Goal: Information Seeking & Learning: Learn about a topic

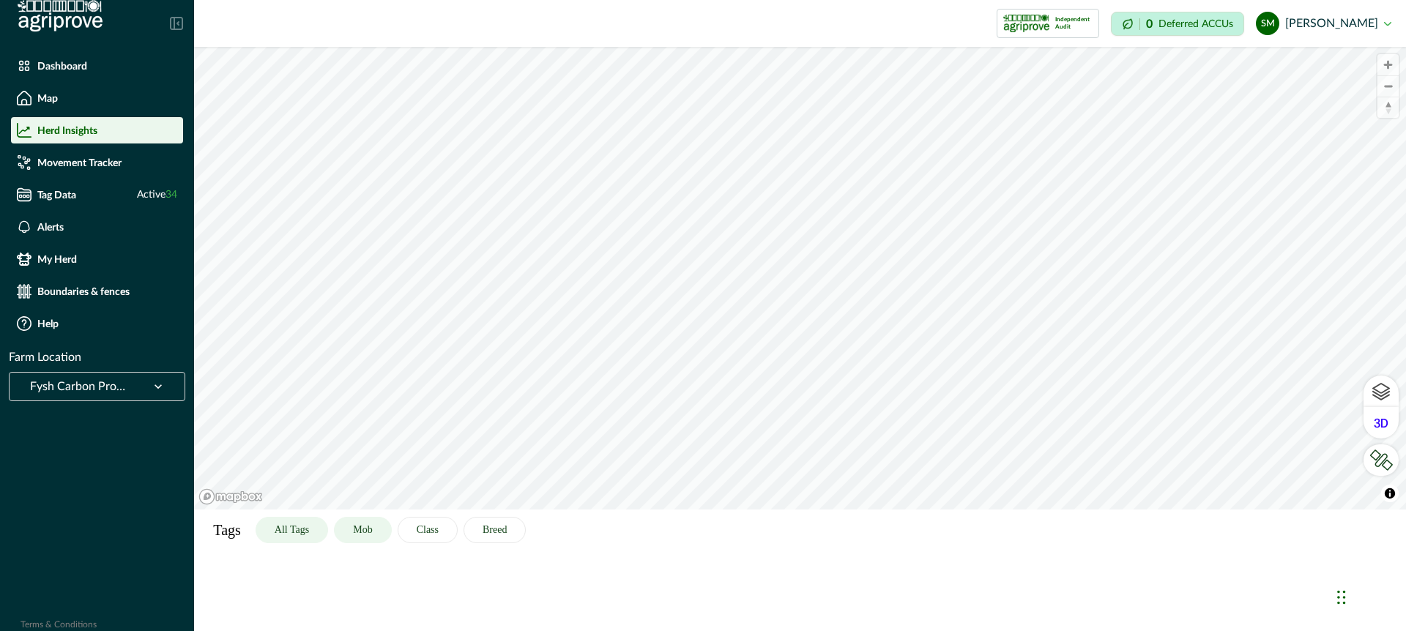
click at [295, 529] on button "All Tags" at bounding box center [292, 530] width 73 height 26
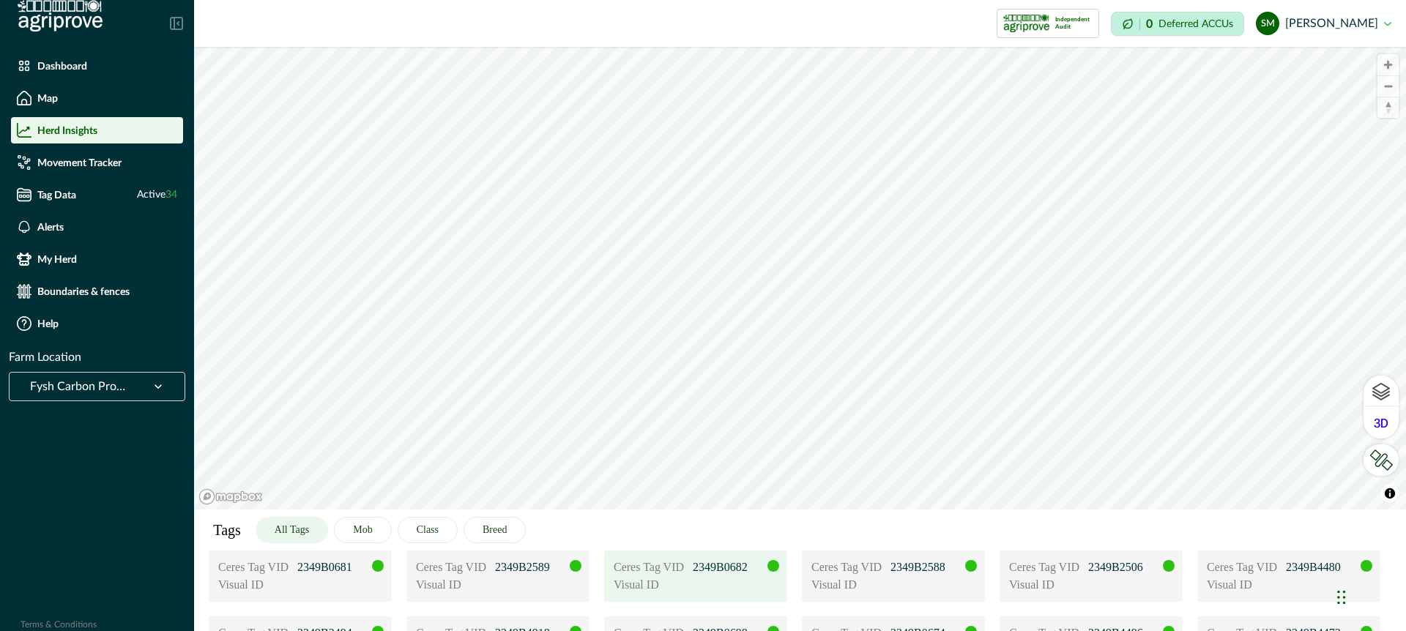
click at [743, 587] on div "Visual ID" at bounding box center [696, 585] width 164 height 18
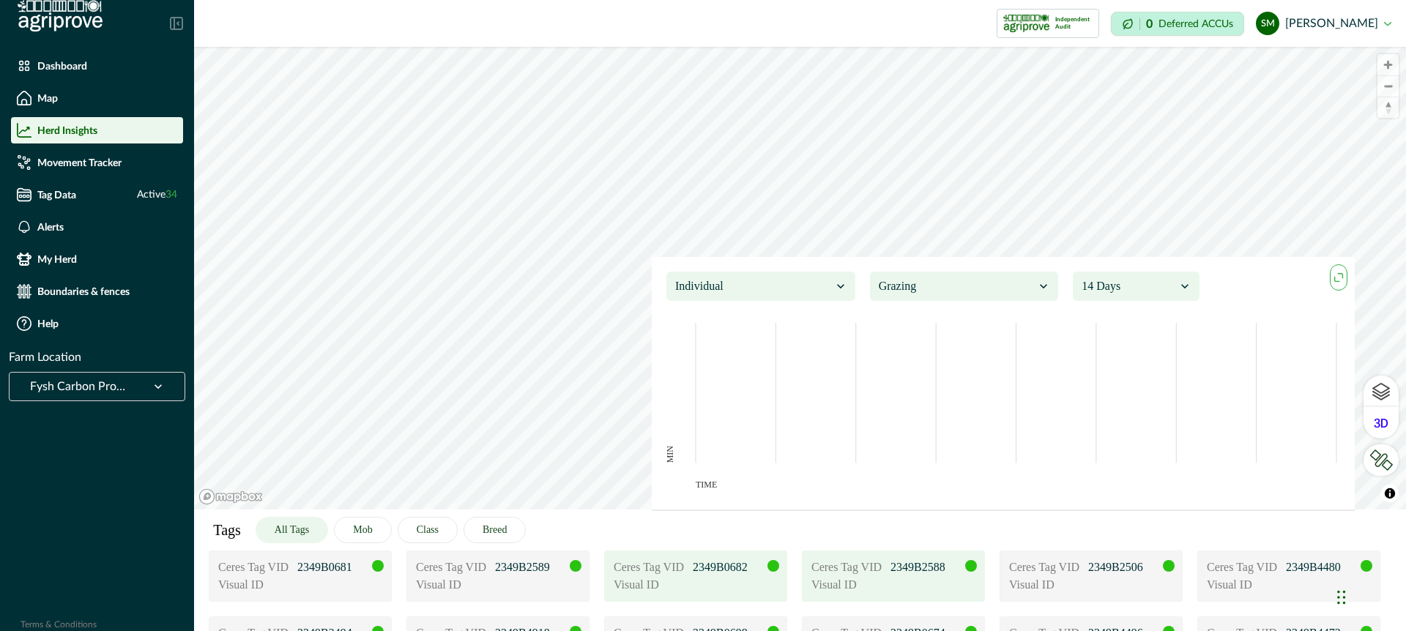
click at [891, 577] on div "Visual ID" at bounding box center [893, 585] width 164 height 18
click at [1339, 277] on icon "maxmin" at bounding box center [1339, 278] width 16 height 16
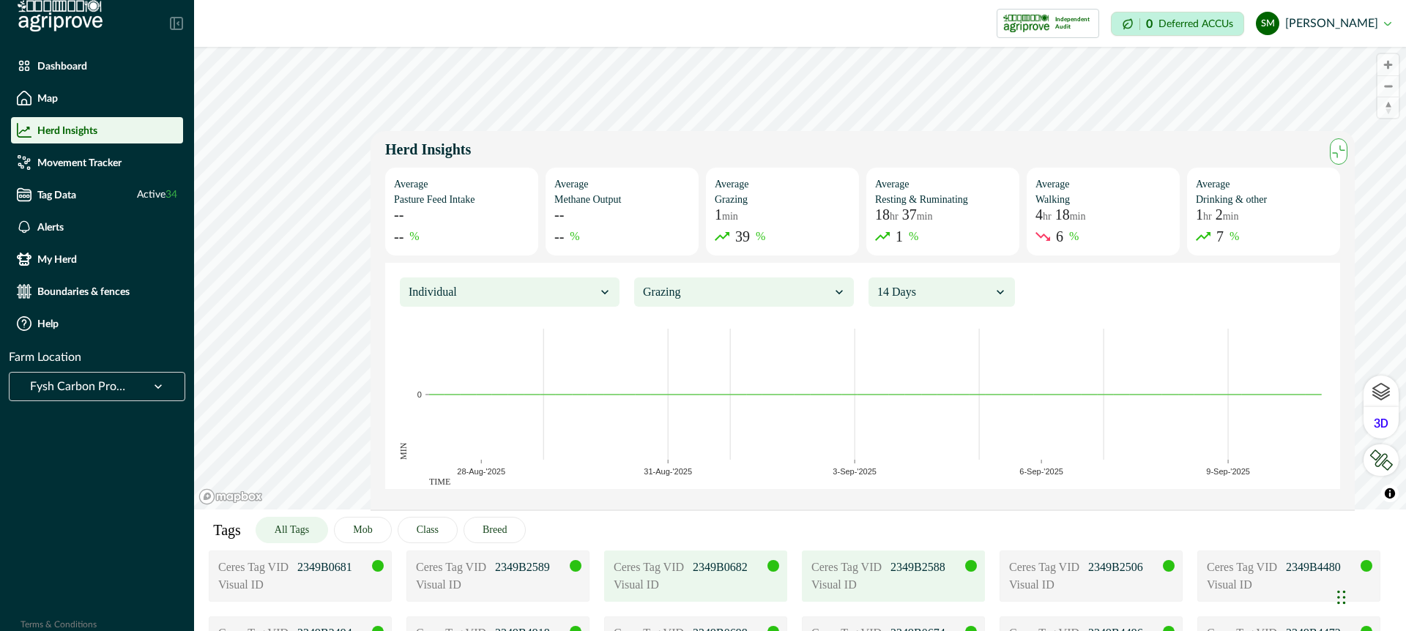
click at [796, 285] on div at bounding box center [736, 292] width 187 height 21
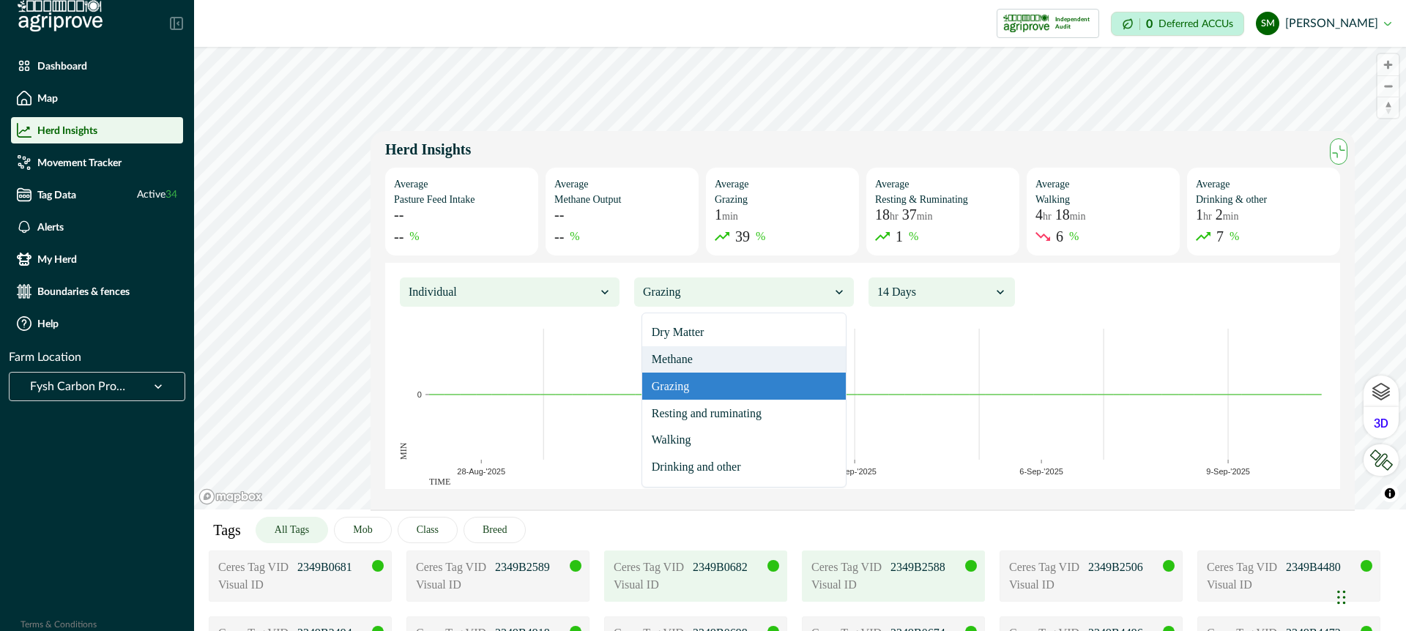
click at [774, 362] on div "Methane" at bounding box center [744, 359] width 204 height 27
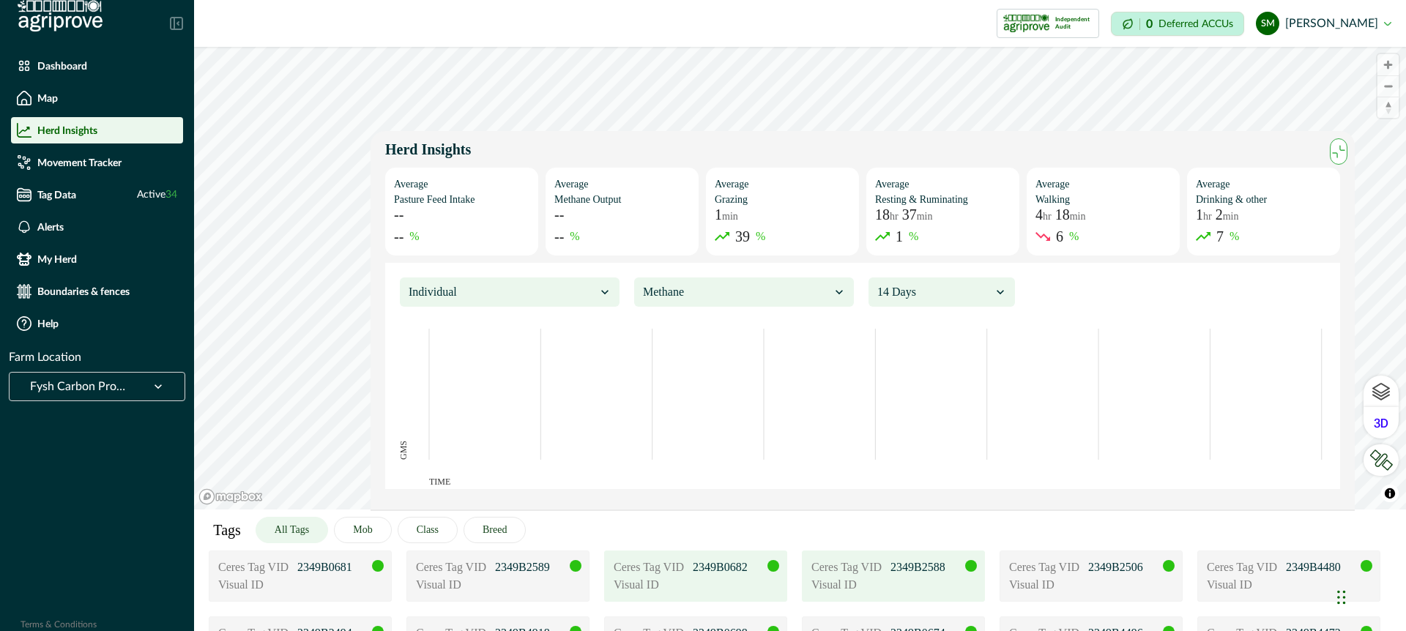
click at [835, 285] on icon at bounding box center [839, 292] width 15 height 15
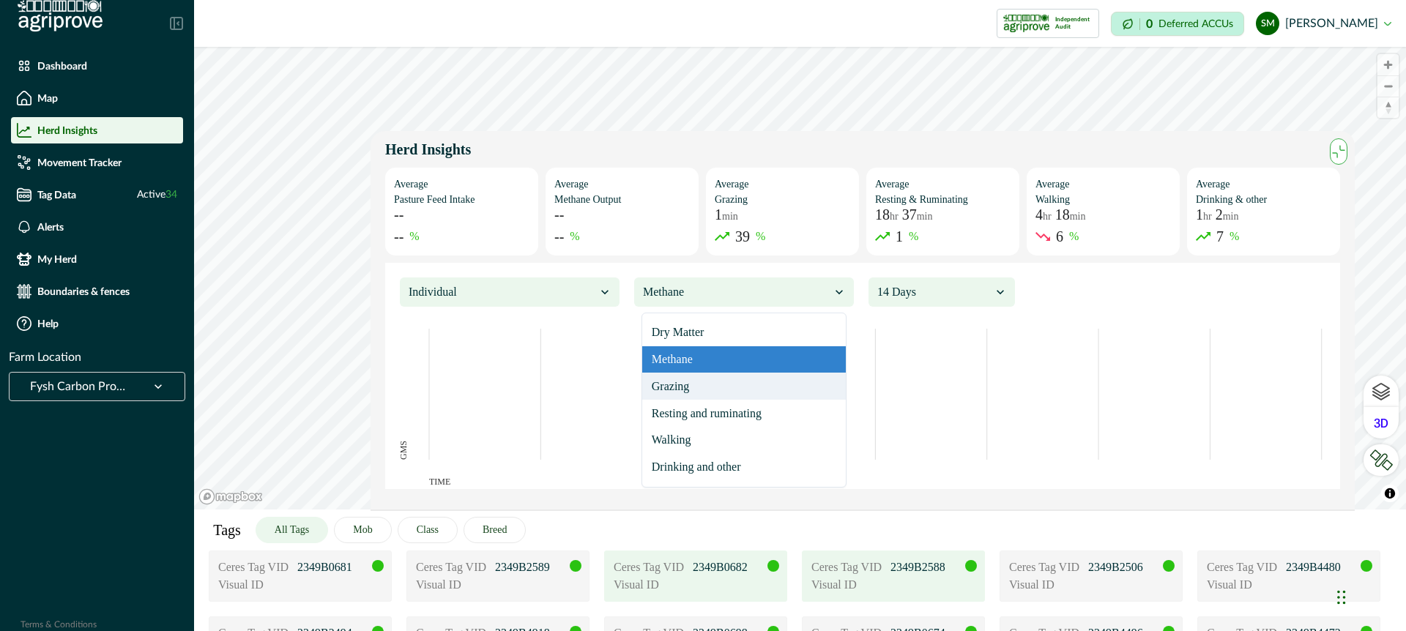
click at [758, 393] on div "Grazing" at bounding box center [744, 386] width 204 height 27
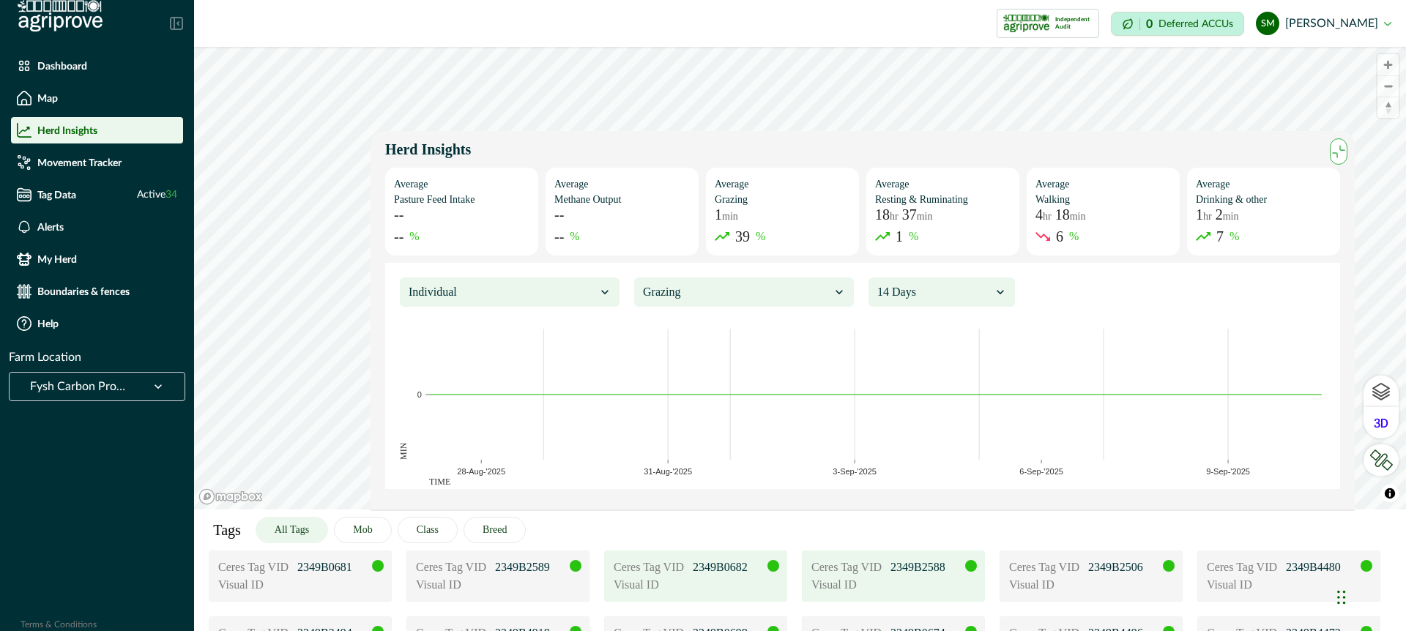
click at [956, 283] on div at bounding box center [934, 292] width 114 height 21
click at [943, 417] on div "1 Month" at bounding box center [942, 413] width 130 height 27
click at [554, 288] on div at bounding box center [502, 292] width 187 height 21
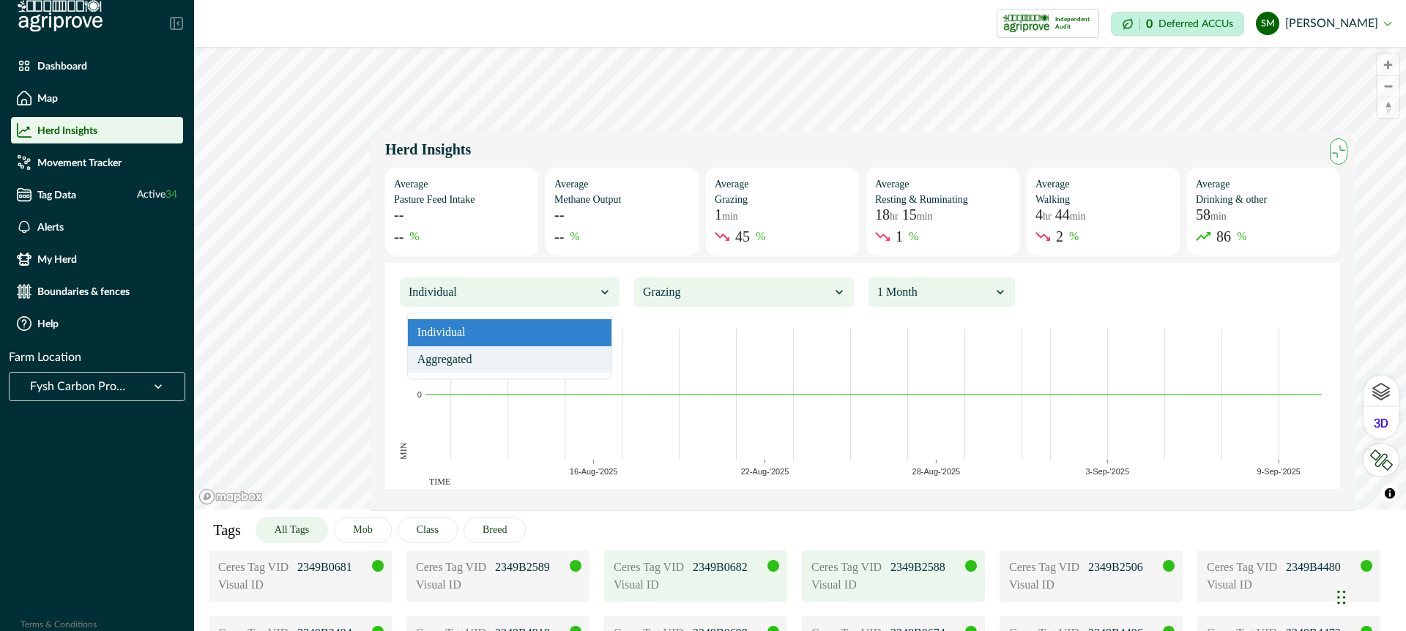
click at [519, 354] on div "Aggregated" at bounding box center [510, 359] width 204 height 27
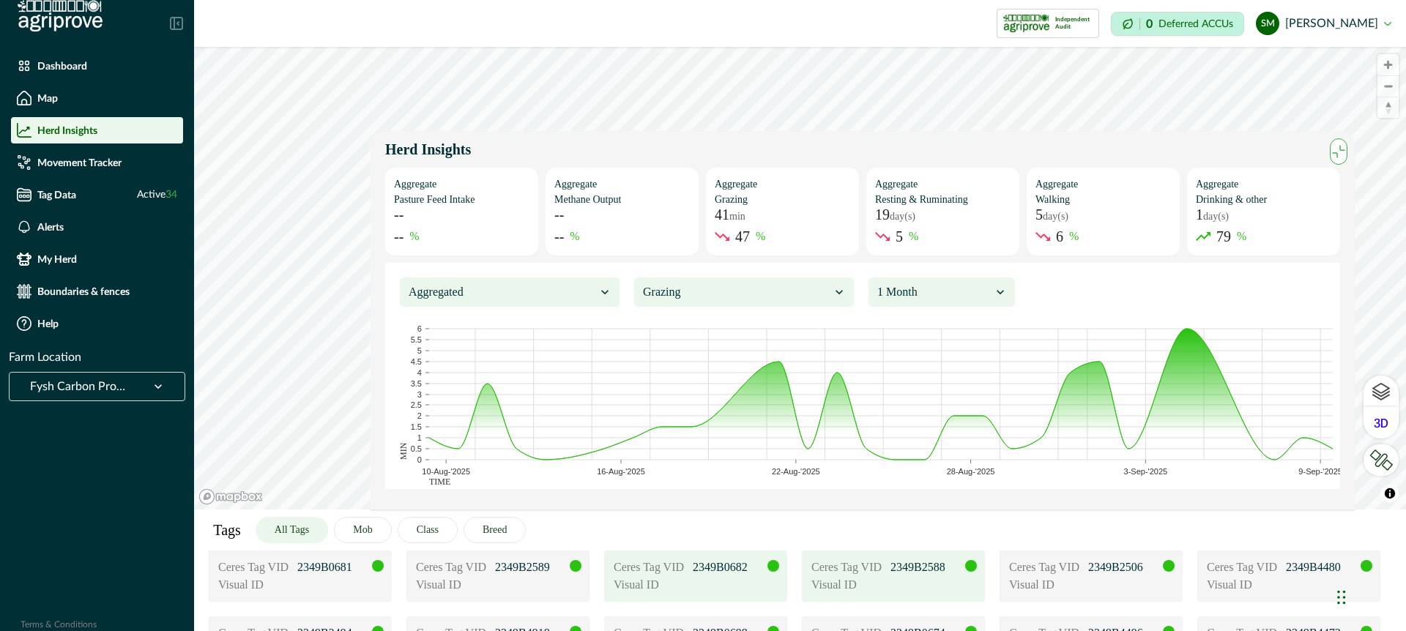
click at [577, 283] on div at bounding box center [502, 292] width 187 height 21
click at [557, 330] on div "Individual" at bounding box center [510, 332] width 204 height 27
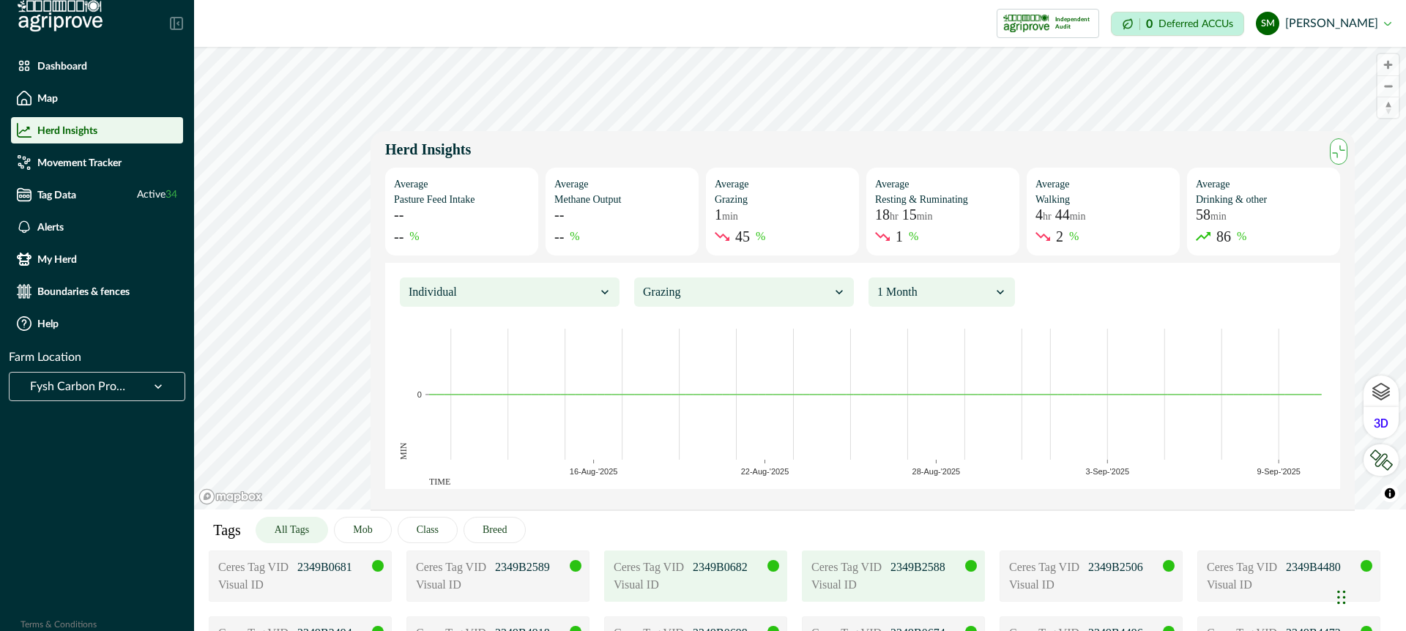
click at [603, 293] on icon at bounding box center [605, 292] width 15 height 15
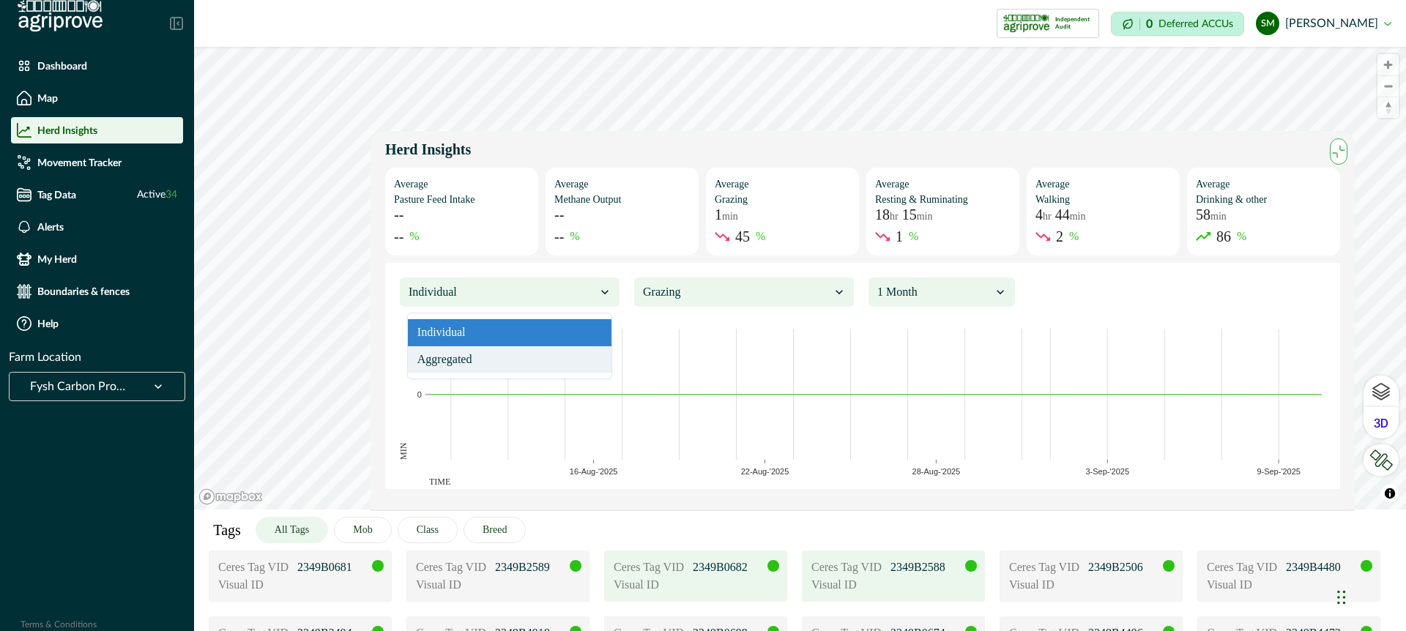
click at [579, 360] on div "Aggregated" at bounding box center [510, 359] width 204 height 27
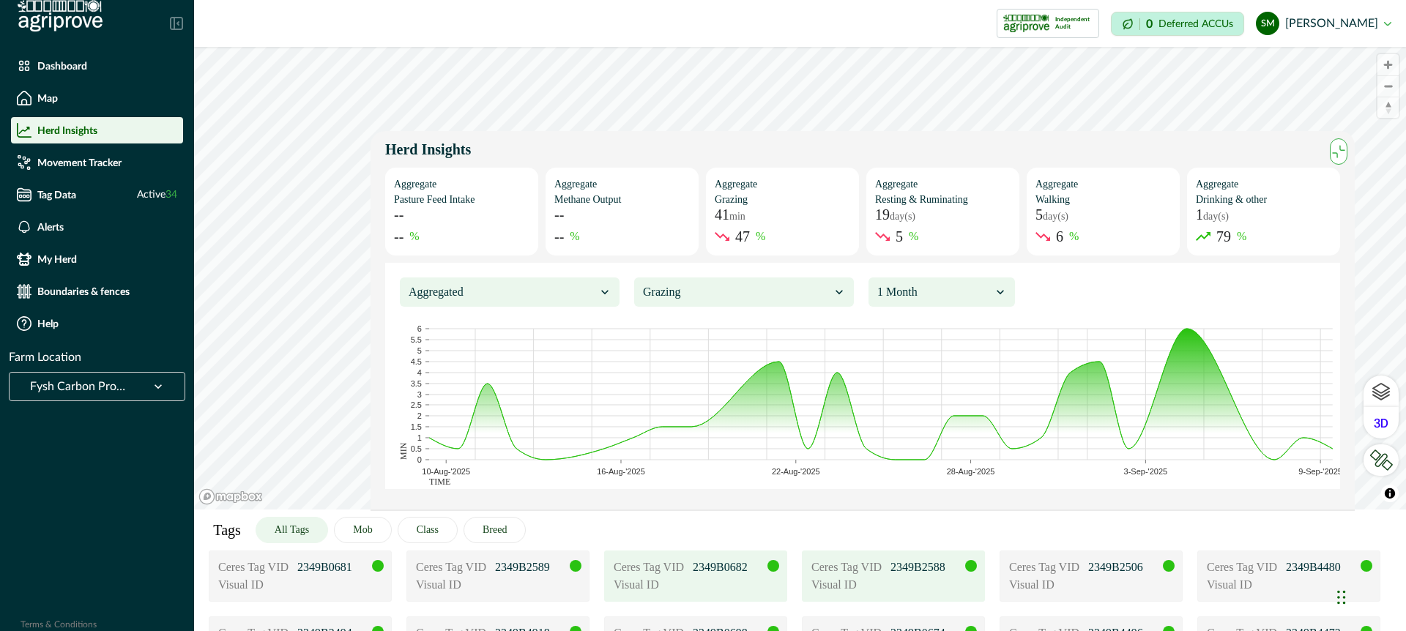
click at [690, 296] on div at bounding box center [736, 292] width 187 height 21
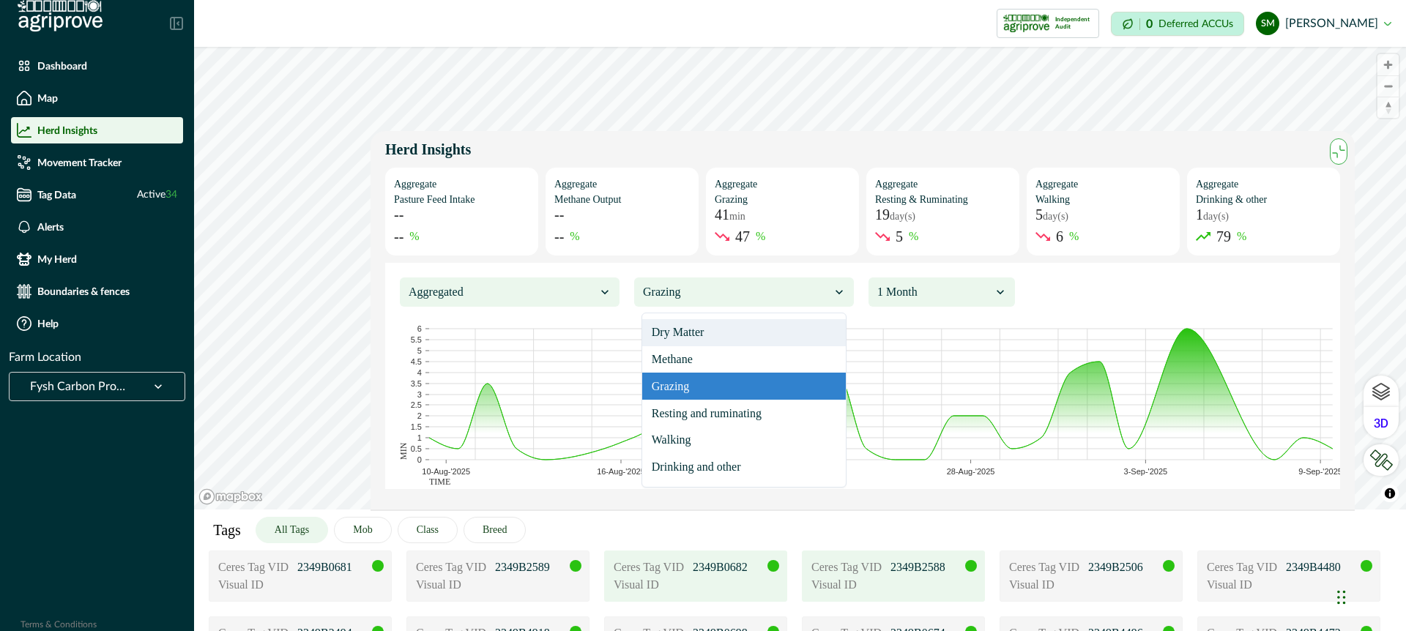
click at [691, 327] on div "Dry Matter" at bounding box center [744, 332] width 204 height 27
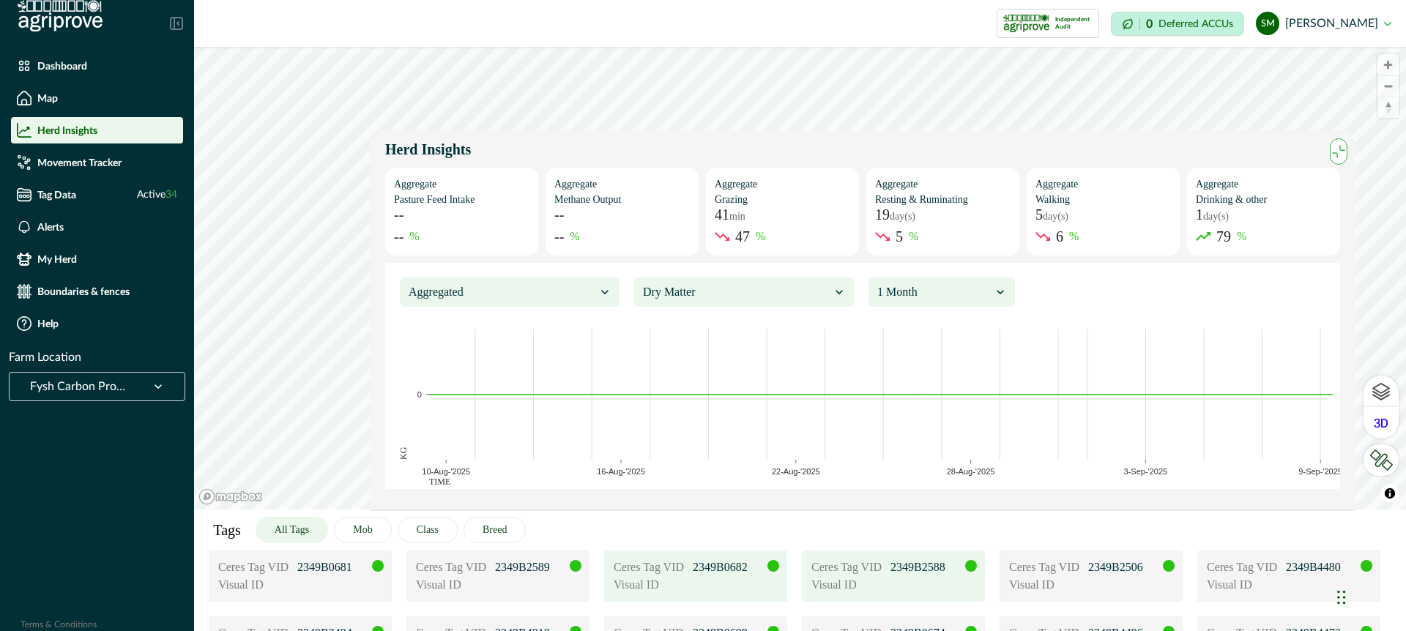
click at [722, 289] on div at bounding box center [736, 292] width 187 height 21
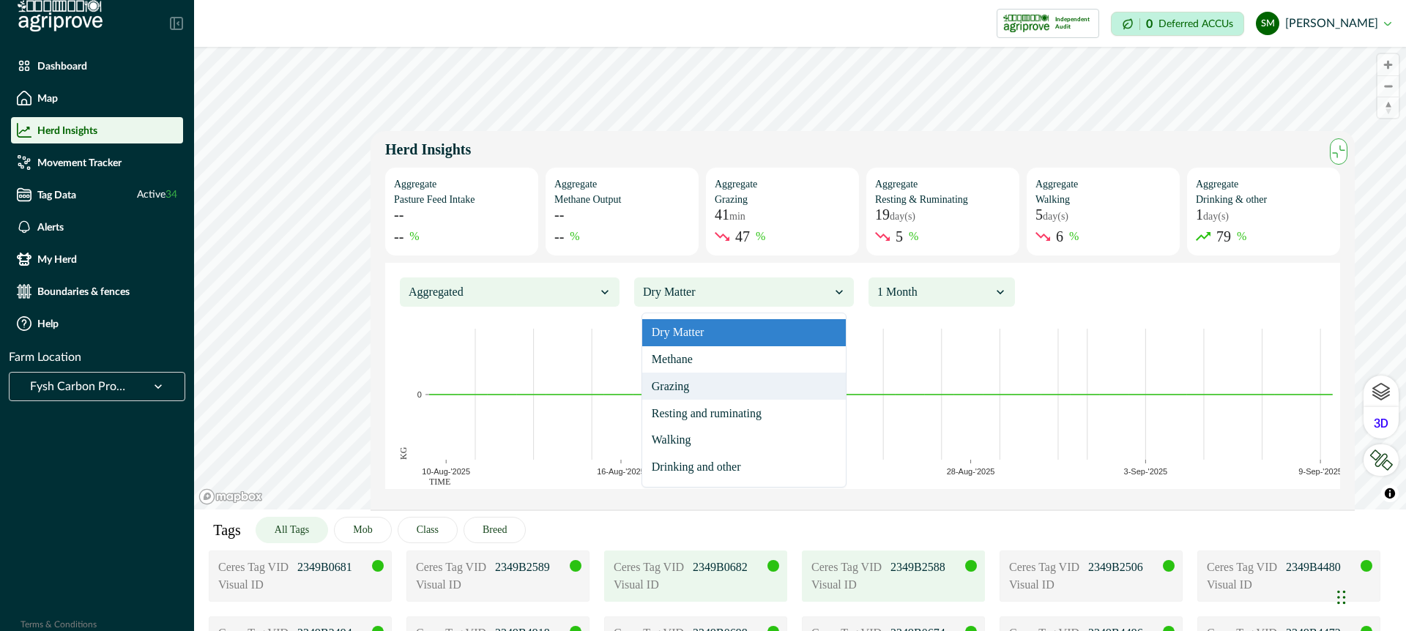
click at [704, 387] on div "Grazing" at bounding box center [744, 386] width 204 height 27
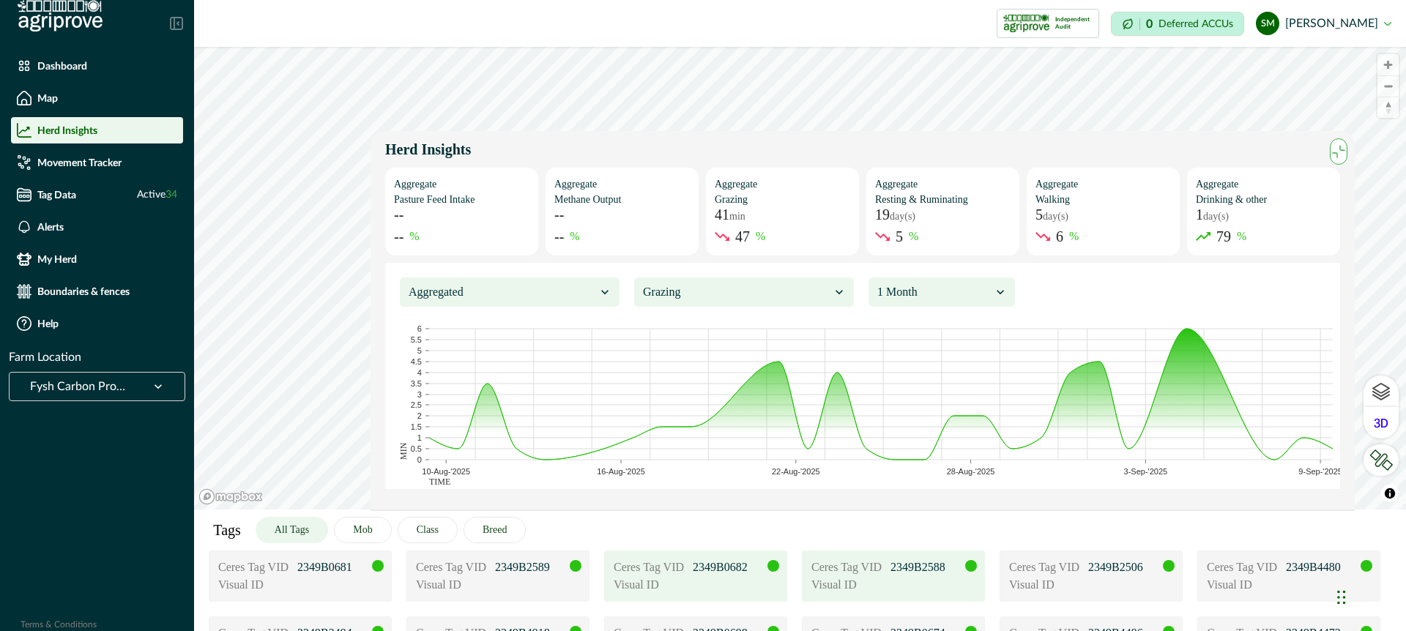
click at [707, 287] on div at bounding box center [736, 292] width 187 height 21
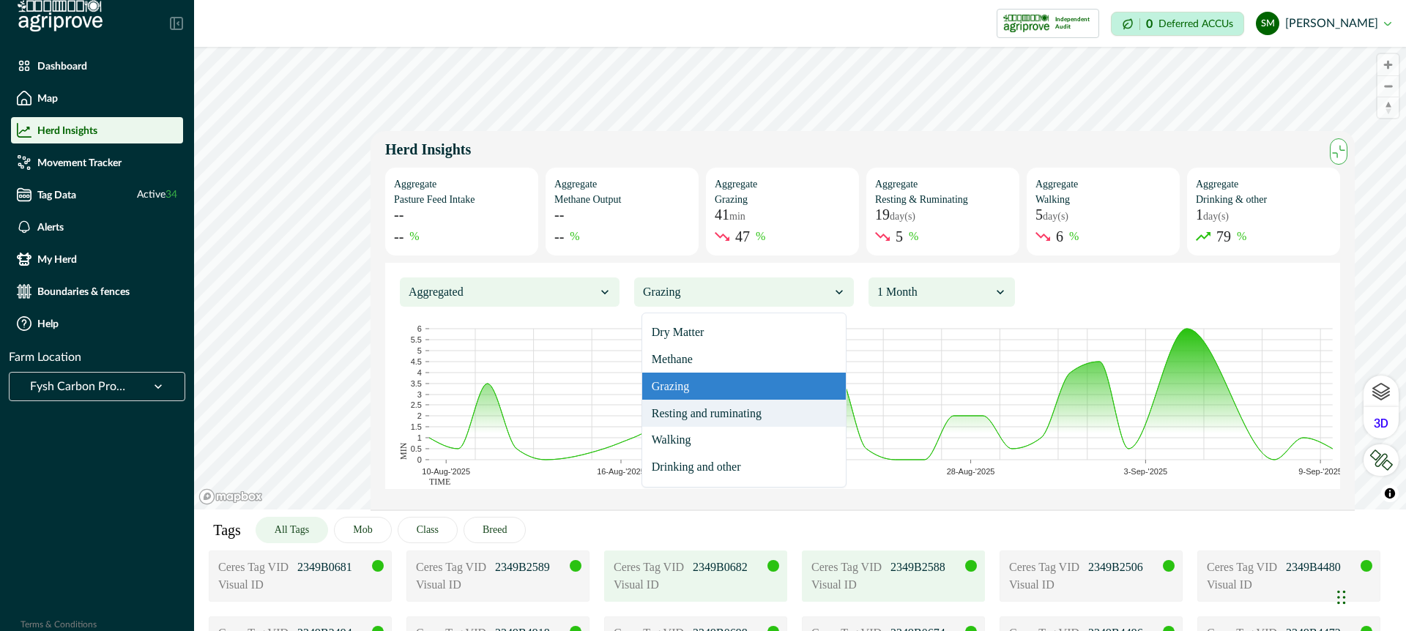
click at [692, 414] on div "Resting and ruminating" at bounding box center [744, 413] width 204 height 27
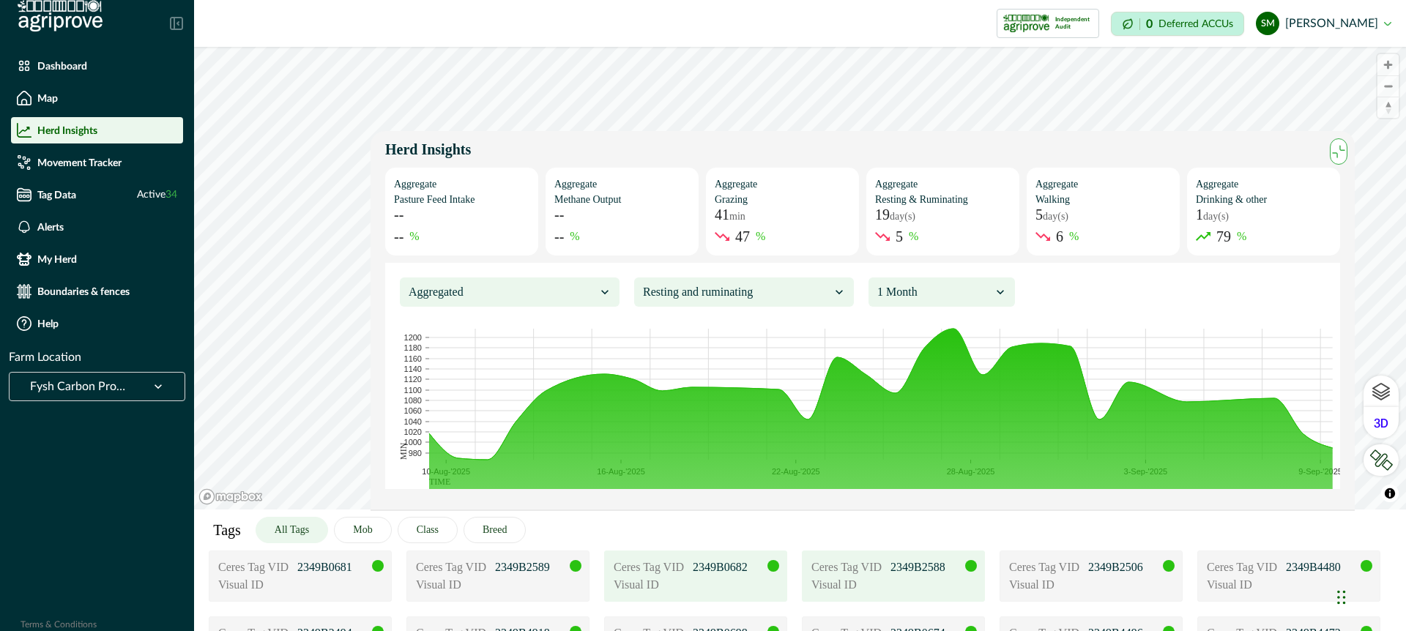
click at [304, 531] on button "All Tags" at bounding box center [292, 530] width 73 height 26
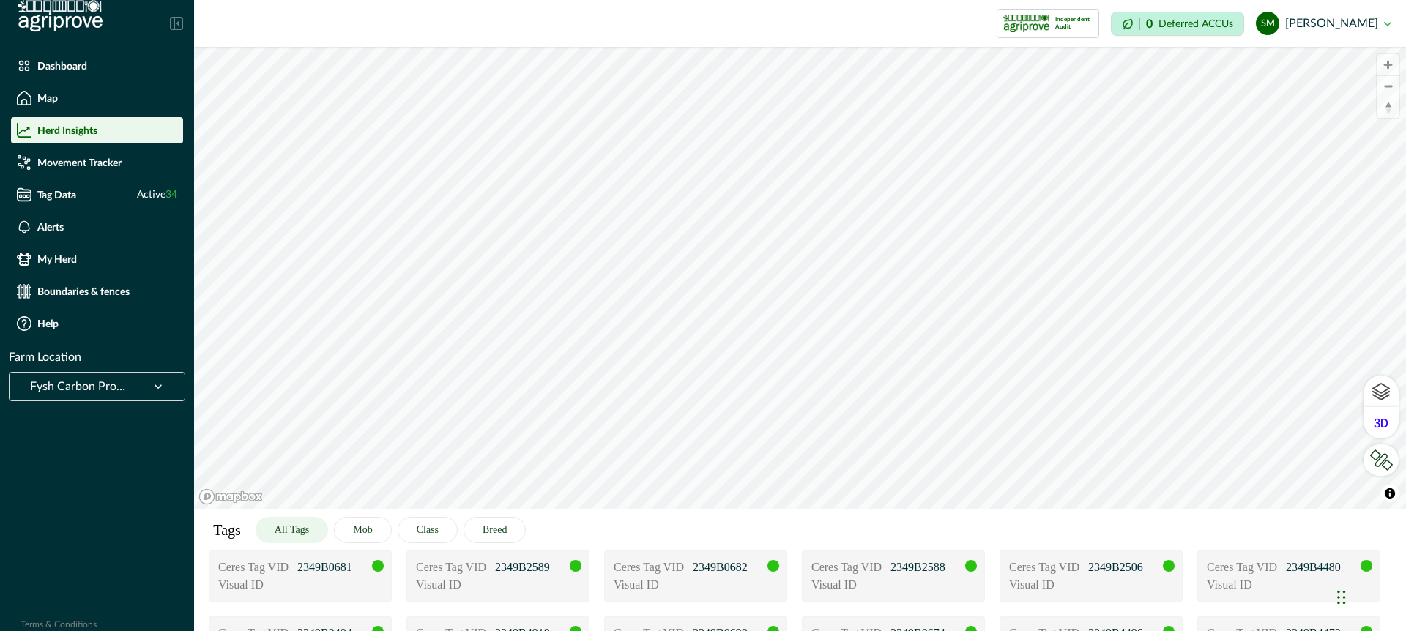
click at [289, 532] on button "All Tags" at bounding box center [292, 530] width 73 height 26
click at [683, 575] on p "Ceres Tag VID" at bounding box center [650, 568] width 73 height 18
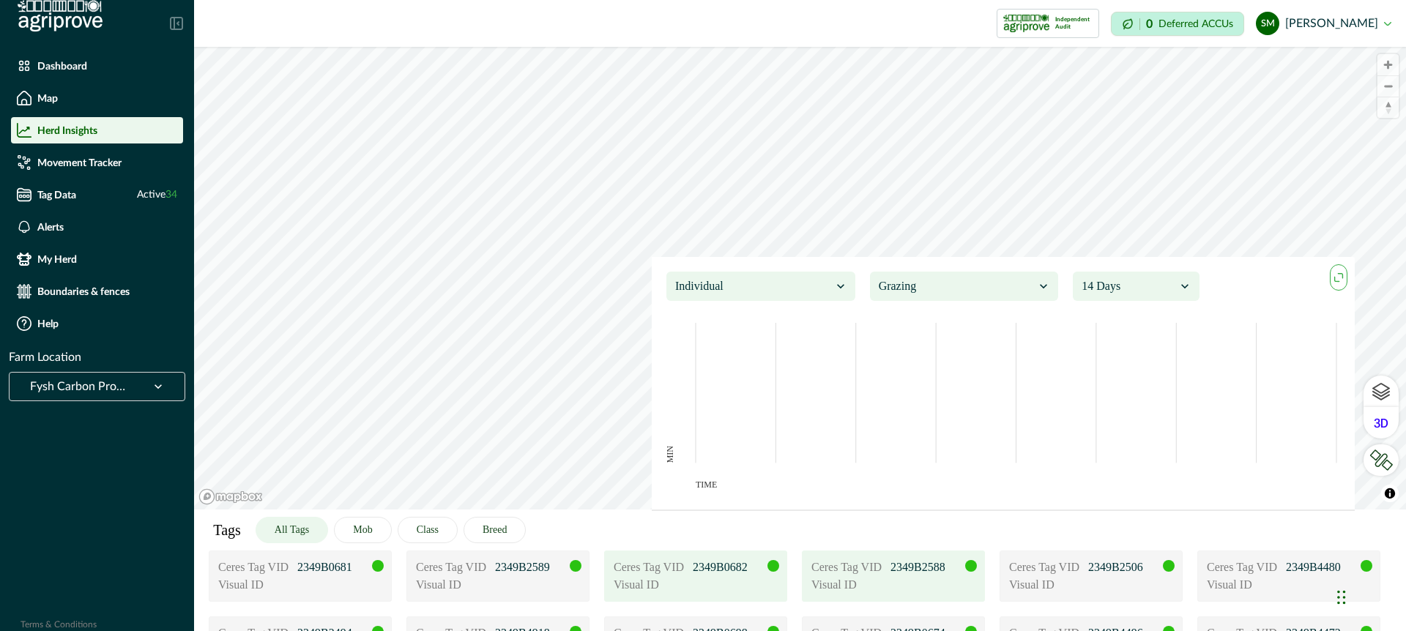
click at [908, 595] on div "Ceres Tag VID 2349B2588 Visual ID" at bounding box center [893, 576] width 183 height 51
click at [1338, 272] on icon "maxmin" at bounding box center [1339, 278] width 16 height 16
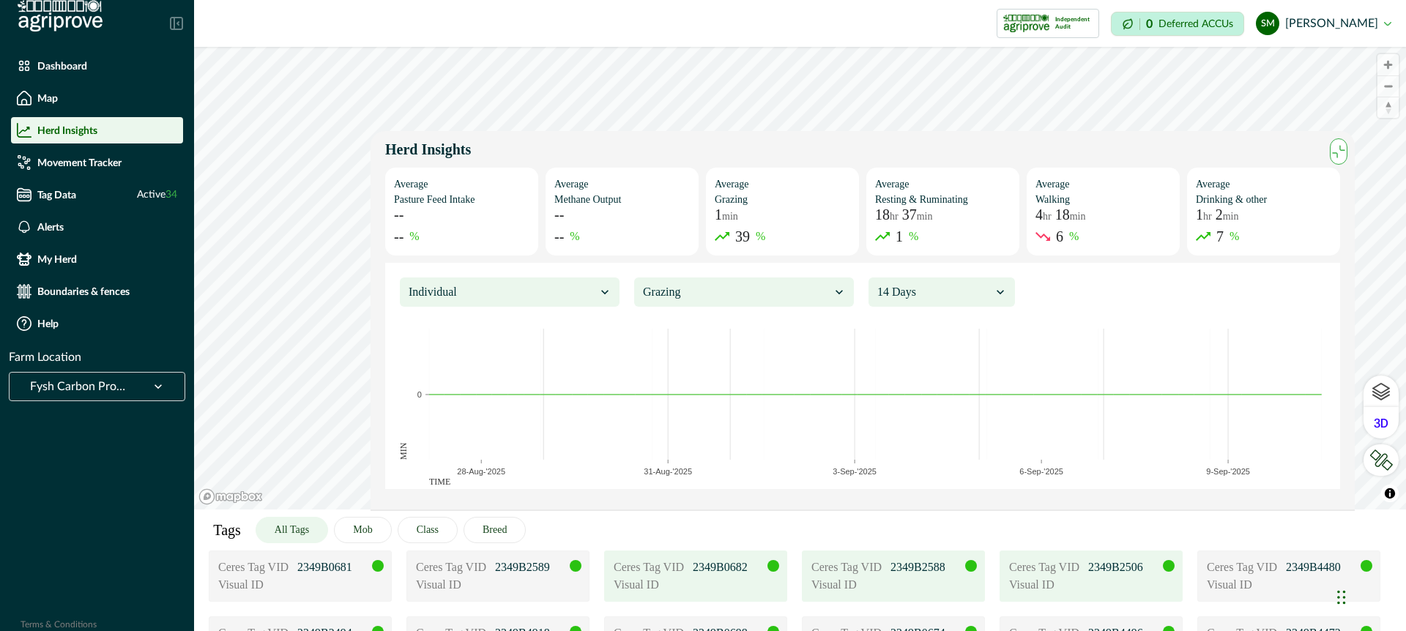
click at [1107, 579] on div "Visual ID" at bounding box center [1091, 585] width 164 height 18
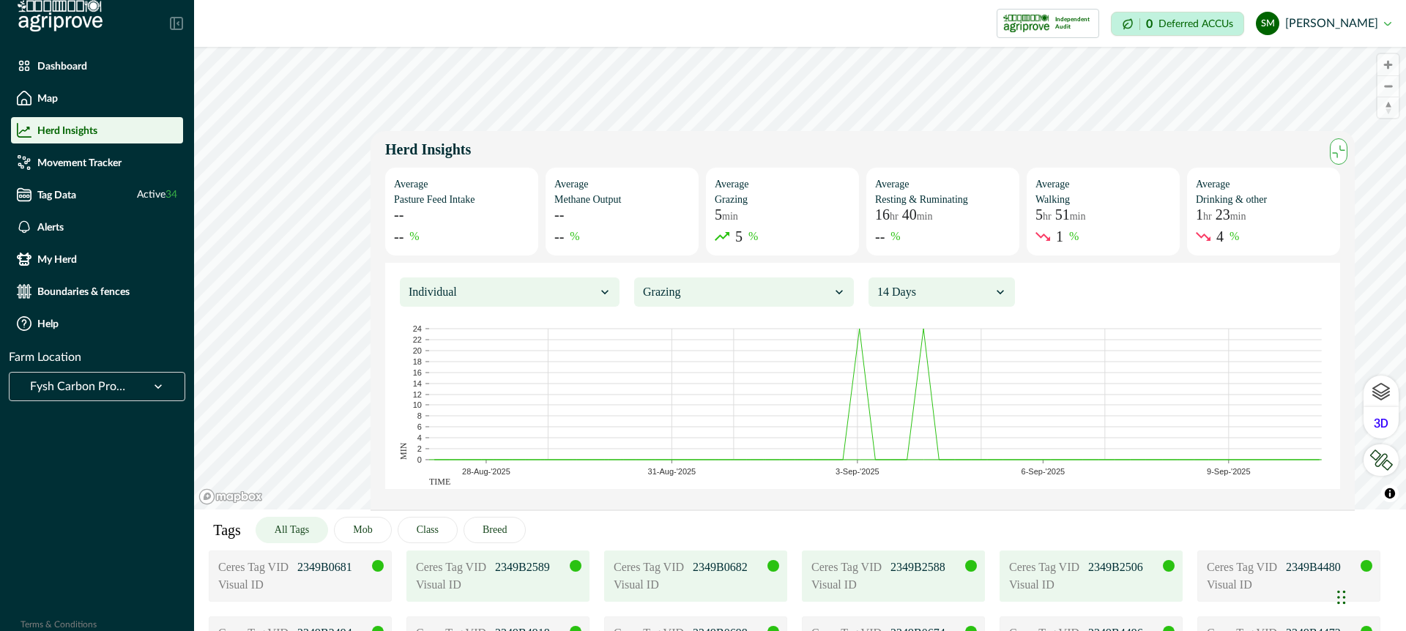
click at [502, 574] on p "2349B2589" at bounding box center [531, 568] width 73 height 18
click at [577, 283] on div at bounding box center [502, 292] width 187 height 21
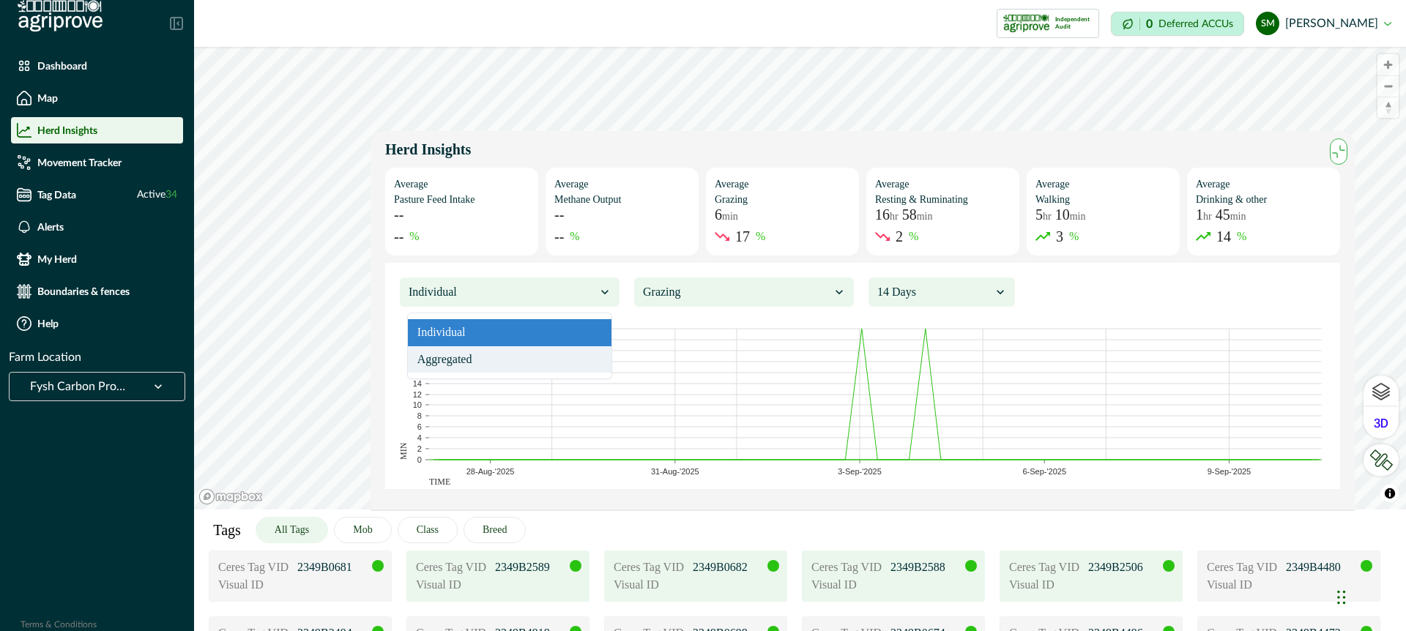
click at [521, 357] on div "Aggregated" at bounding box center [510, 359] width 204 height 27
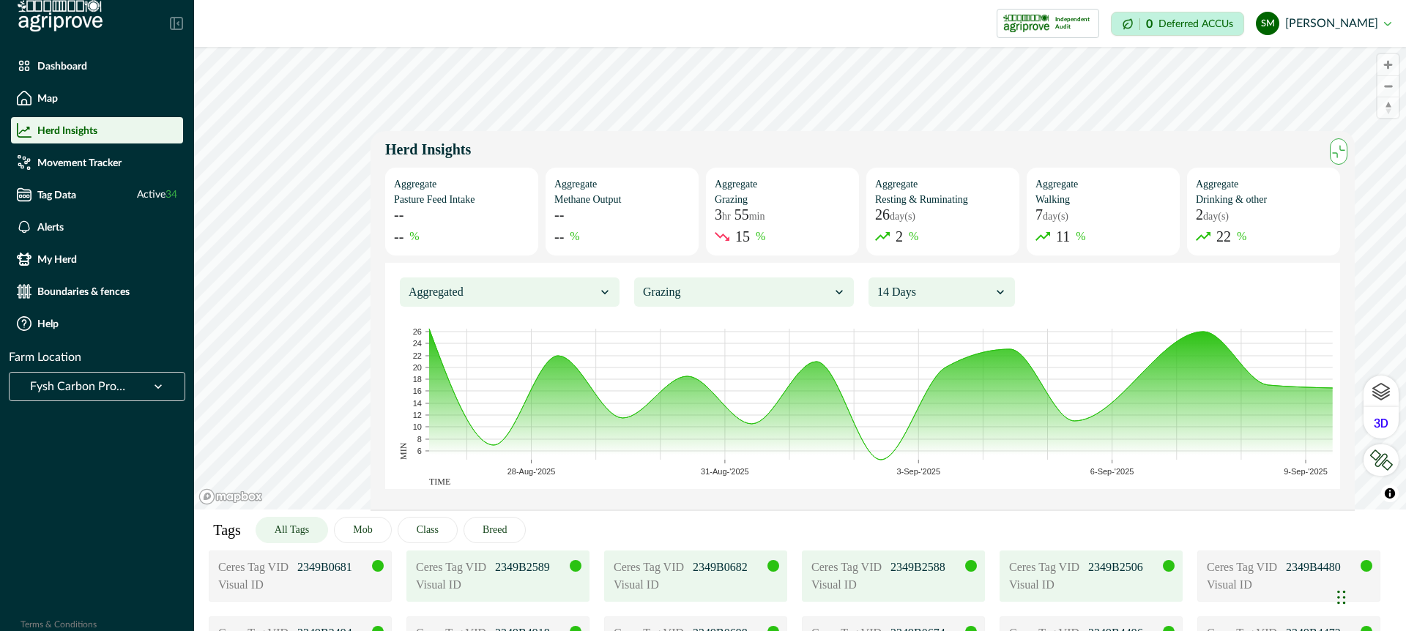
click at [552, 285] on div at bounding box center [502, 292] width 187 height 21
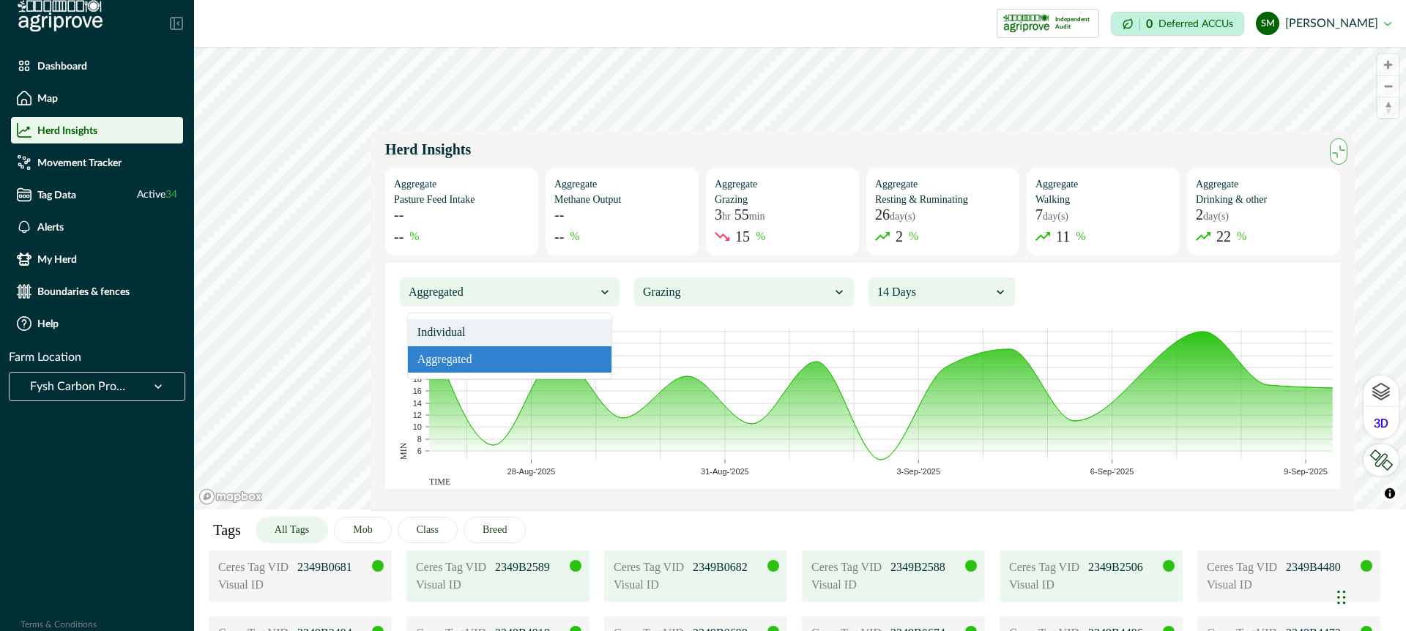
click at [532, 331] on div "Individual" at bounding box center [510, 332] width 204 height 27
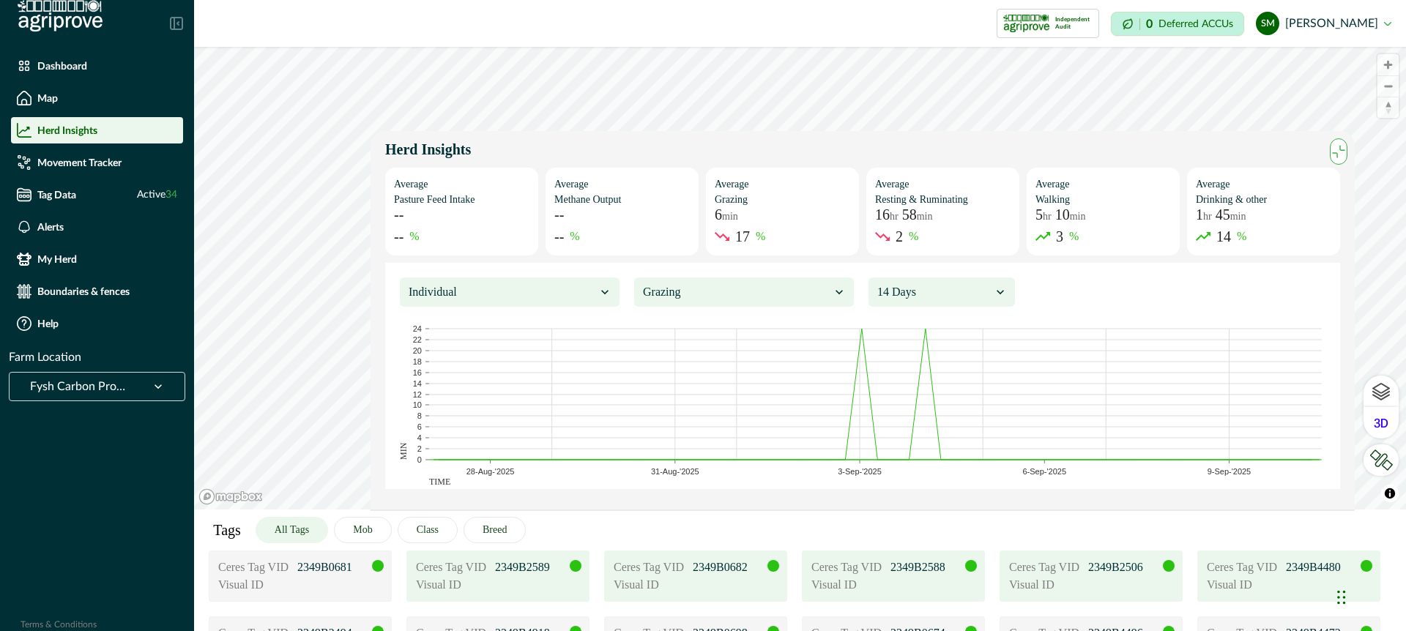
click at [1286, 581] on div "Visual ID" at bounding box center [1289, 585] width 164 height 18
click at [962, 286] on div at bounding box center [934, 292] width 114 height 21
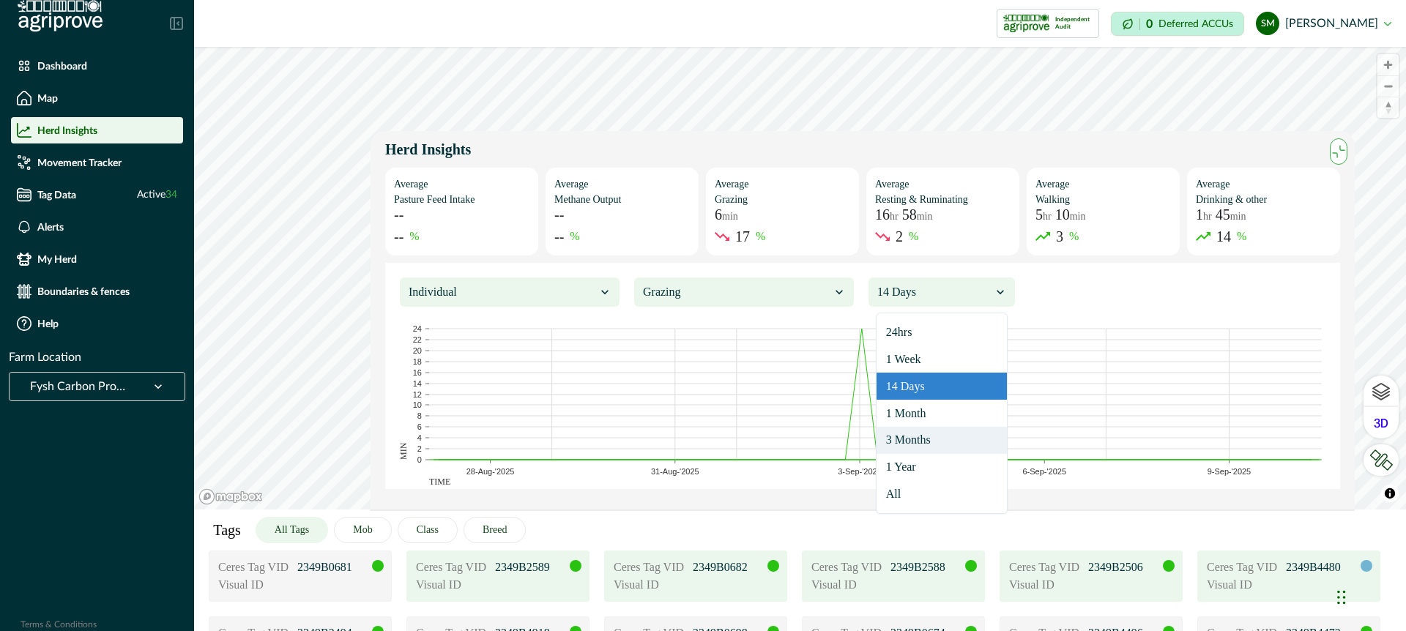
click at [940, 442] on div "3 Months" at bounding box center [942, 440] width 130 height 27
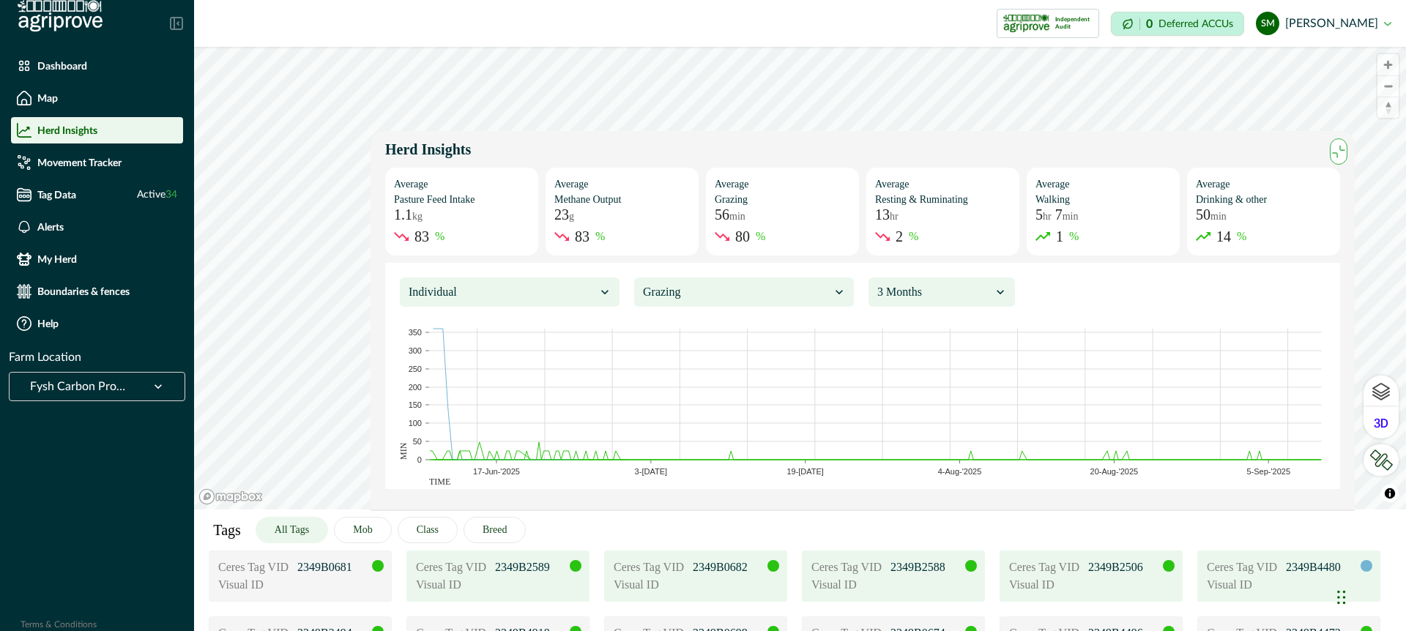
click at [570, 290] on div at bounding box center [502, 292] width 187 height 21
click at [549, 287] on div at bounding box center [502, 292] width 187 height 21
click at [377, 534] on button "Mob" at bounding box center [362, 530] width 57 height 26
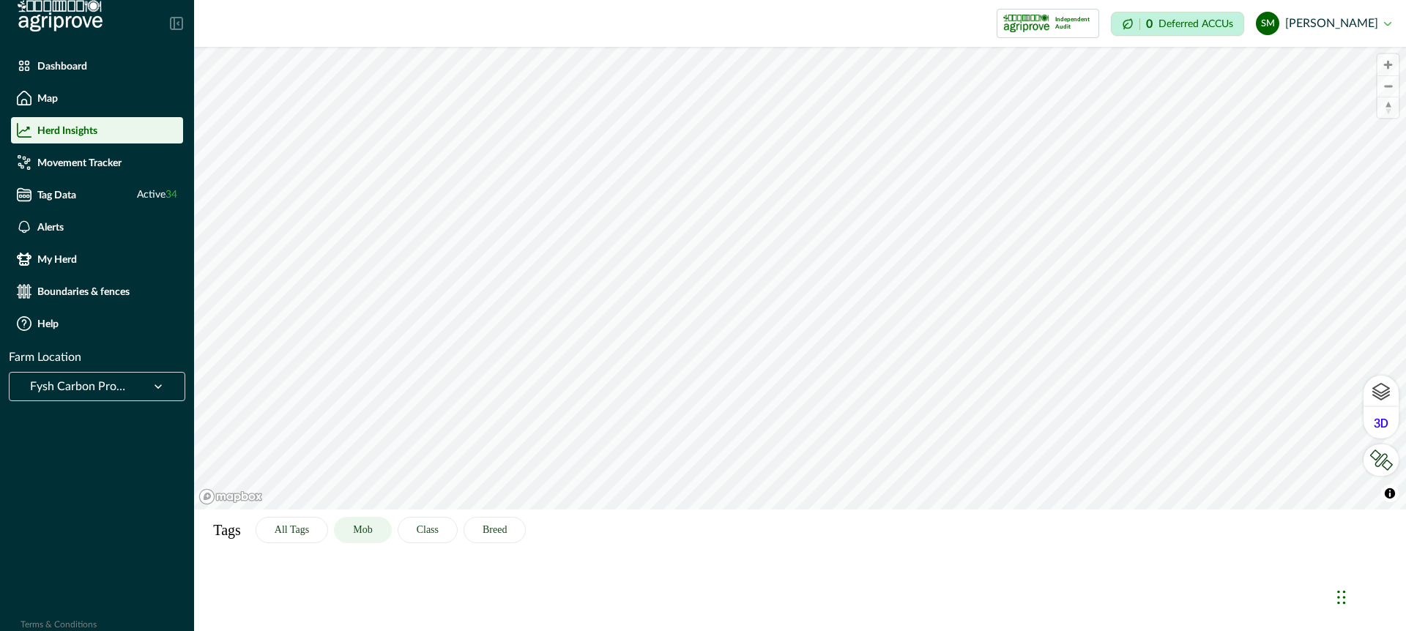
click at [378, 535] on button "Mob" at bounding box center [362, 530] width 57 height 26
click at [305, 528] on button "All Tags" at bounding box center [292, 530] width 73 height 26
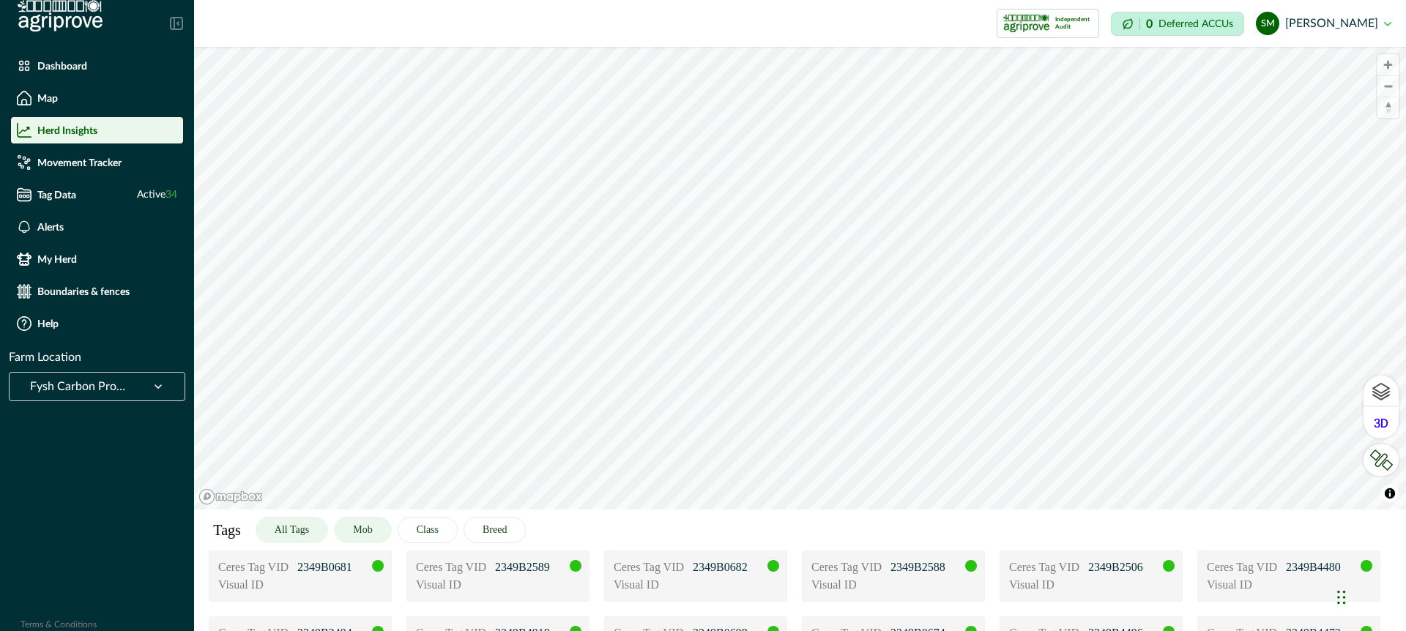
click at [379, 531] on button "Mob" at bounding box center [362, 530] width 57 height 26
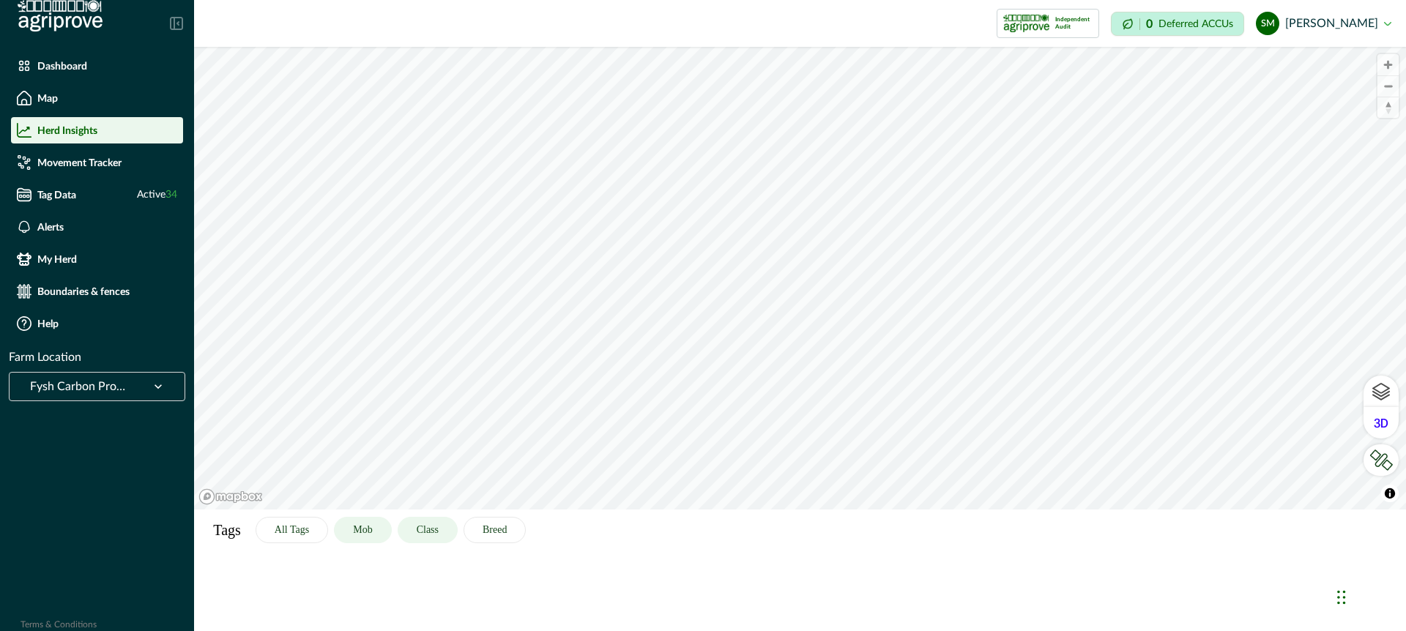
click at [442, 530] on button "Class" at bounding box center [428, 530] width 60 height 26
click at [367, 531] on button "Mob" at bounding box center [362, 530] width 57 height 26
click at [308, 530] on button "All Tags" at bounding box center [292, 530] width 73 height 26
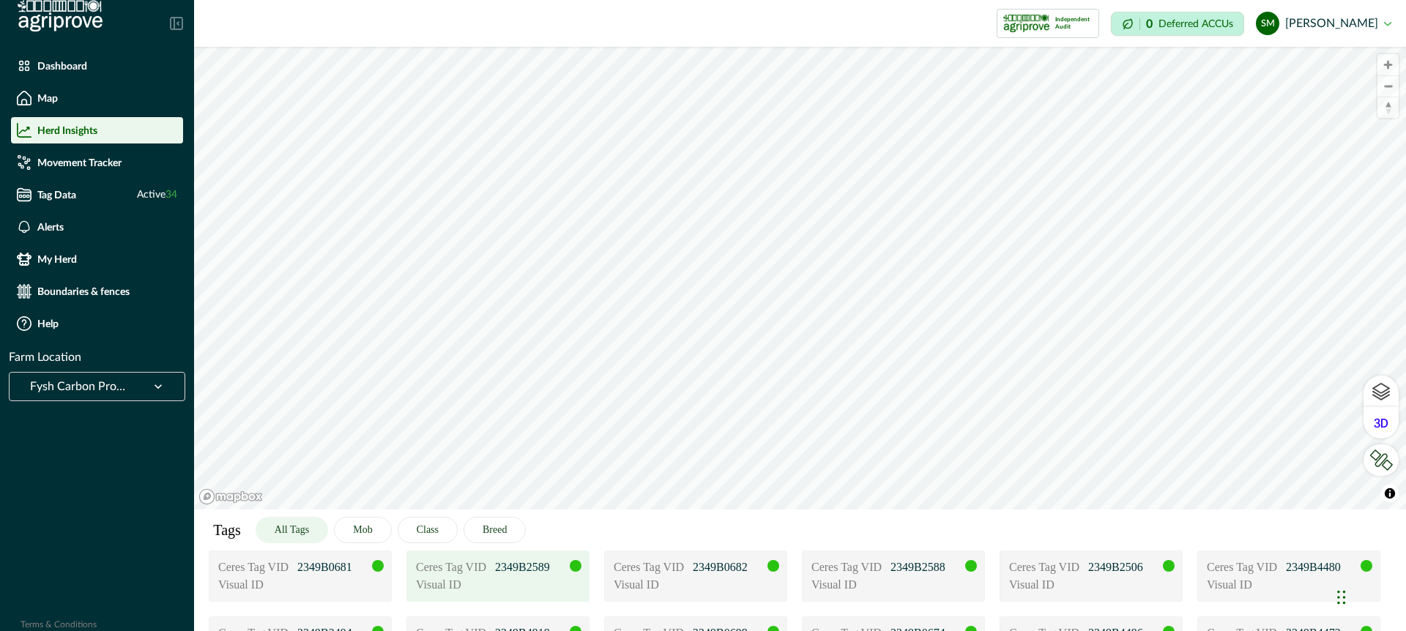
click at [554, 580] on div "Visual ID" at bounding box center [498, 585] width 164 height 18
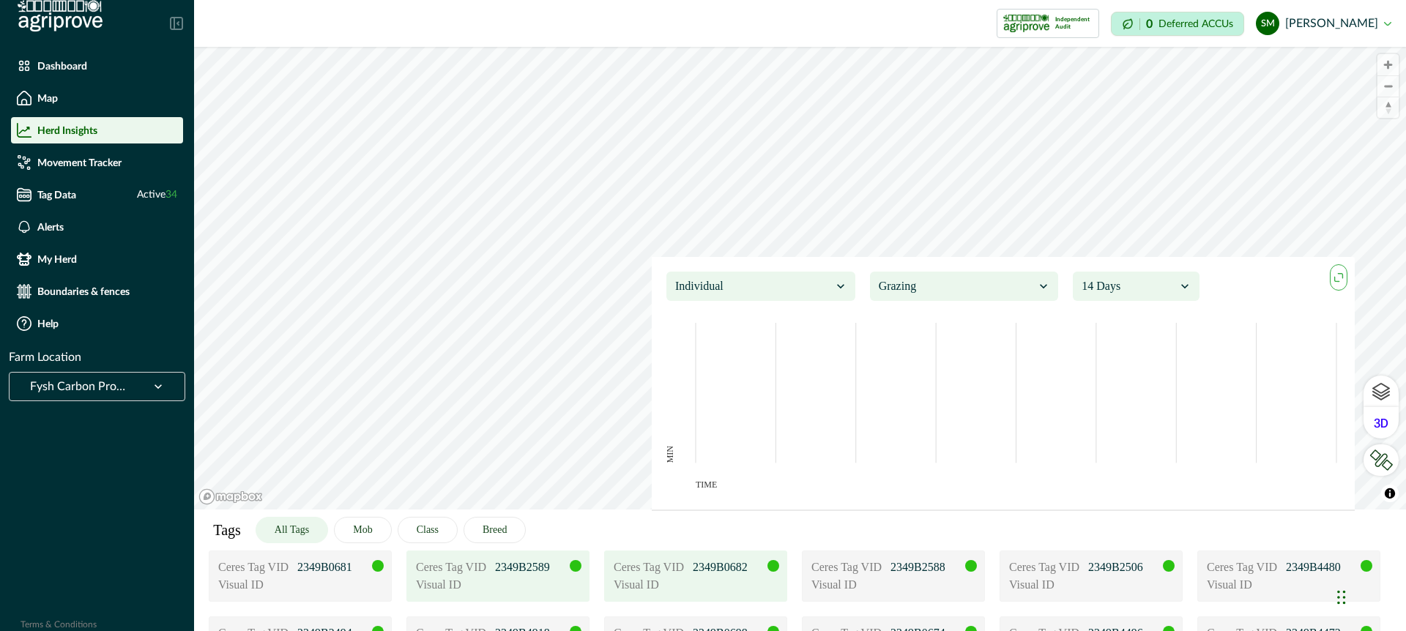
click at [712, 584] on div "Visual ID" at bounding box center [696, 585] width 164 height 18
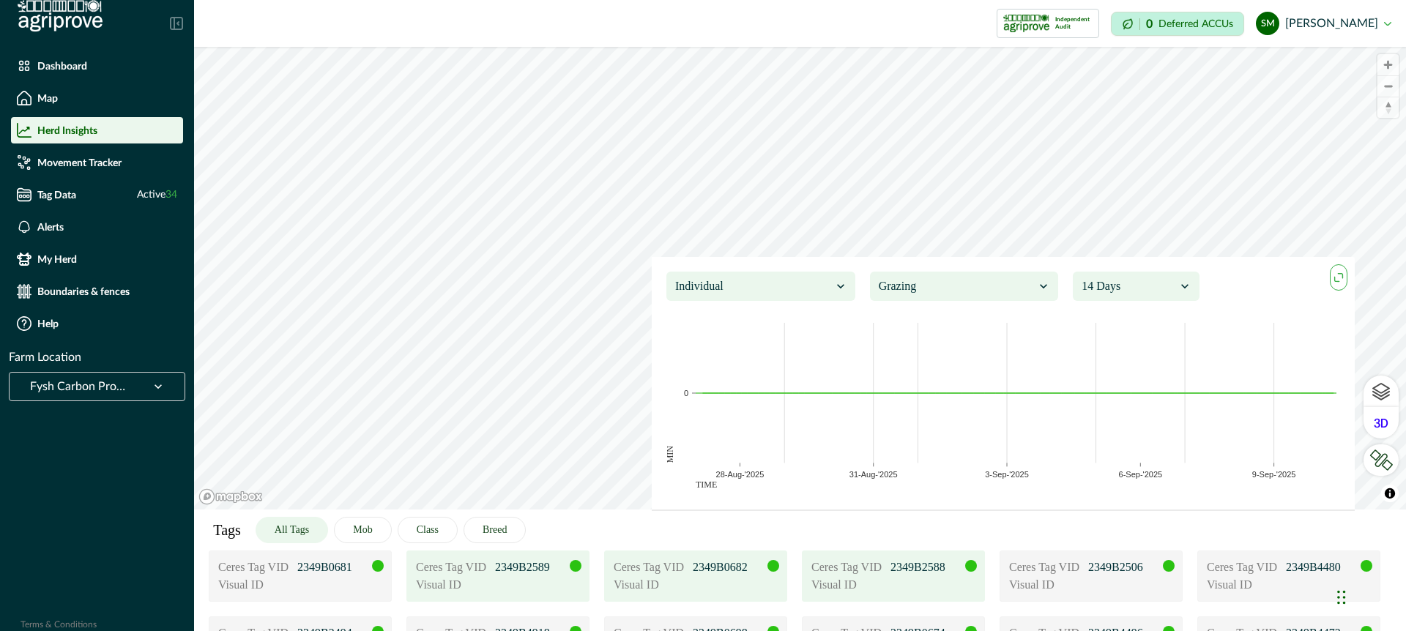
click at [888, 579] on div "Visual ID" at bounding box center [893, 585] width 164 height 18
click at [1079, 587] on p "Visual ID" at bounding box center [1045, 585] width 73 height 18
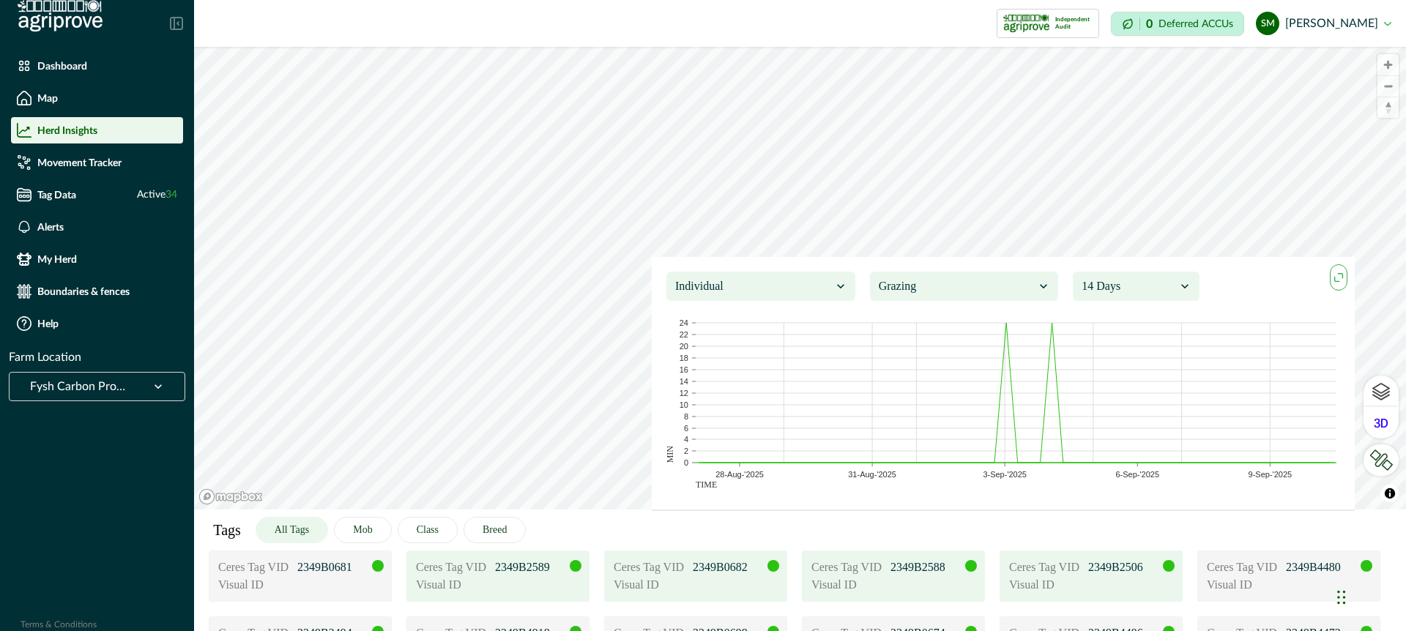
click at [1335, 275] on icon "maxmin" at bounding box center [1339, 278] width 16 height 16
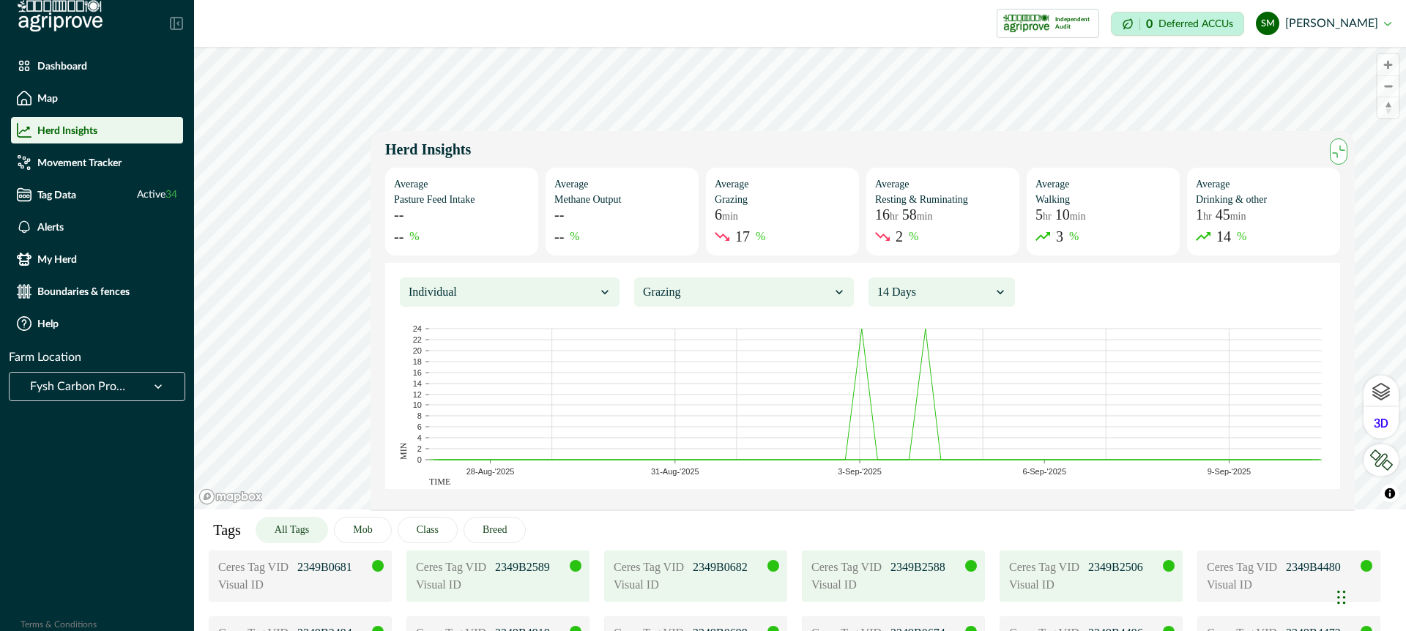
click at [957, 291] on div at bounding box center [934, 292] width 114 height 21
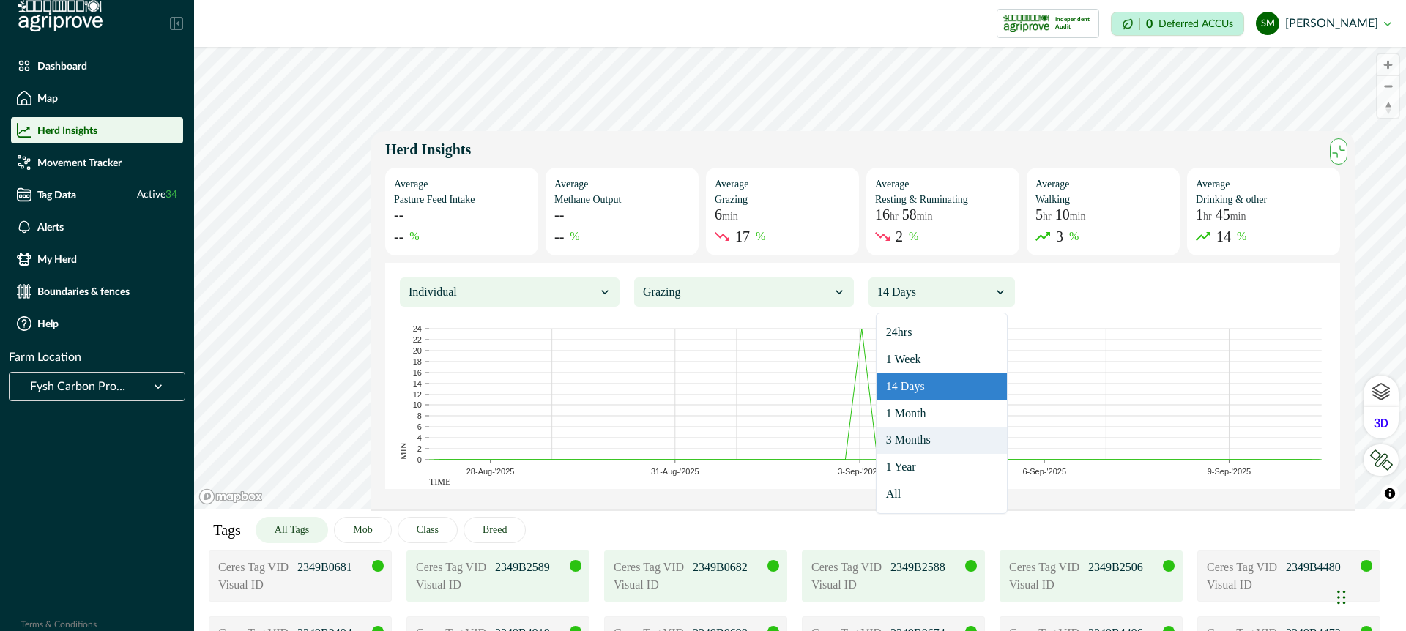
click at [925, 444] on div "3 Months" at bounding box center [942, 440] width 130 height 27
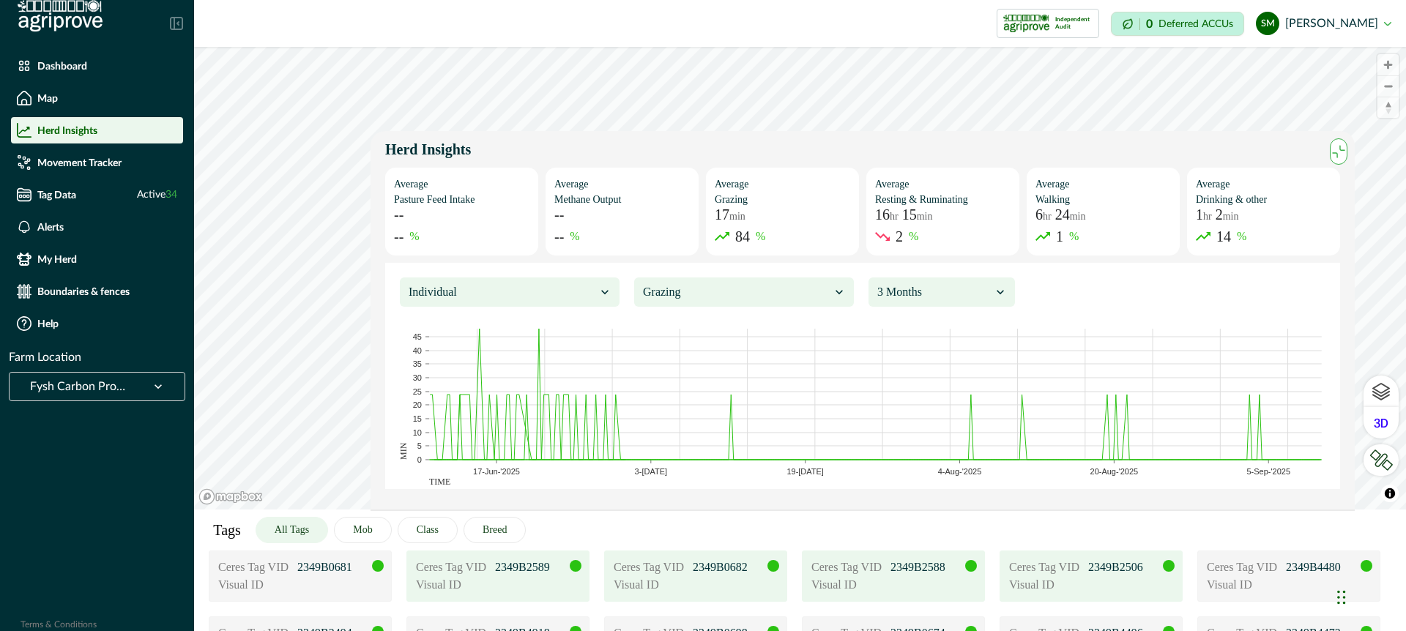
click at [947, 291] on div at bounding box center [934, 292] width 114 height 21
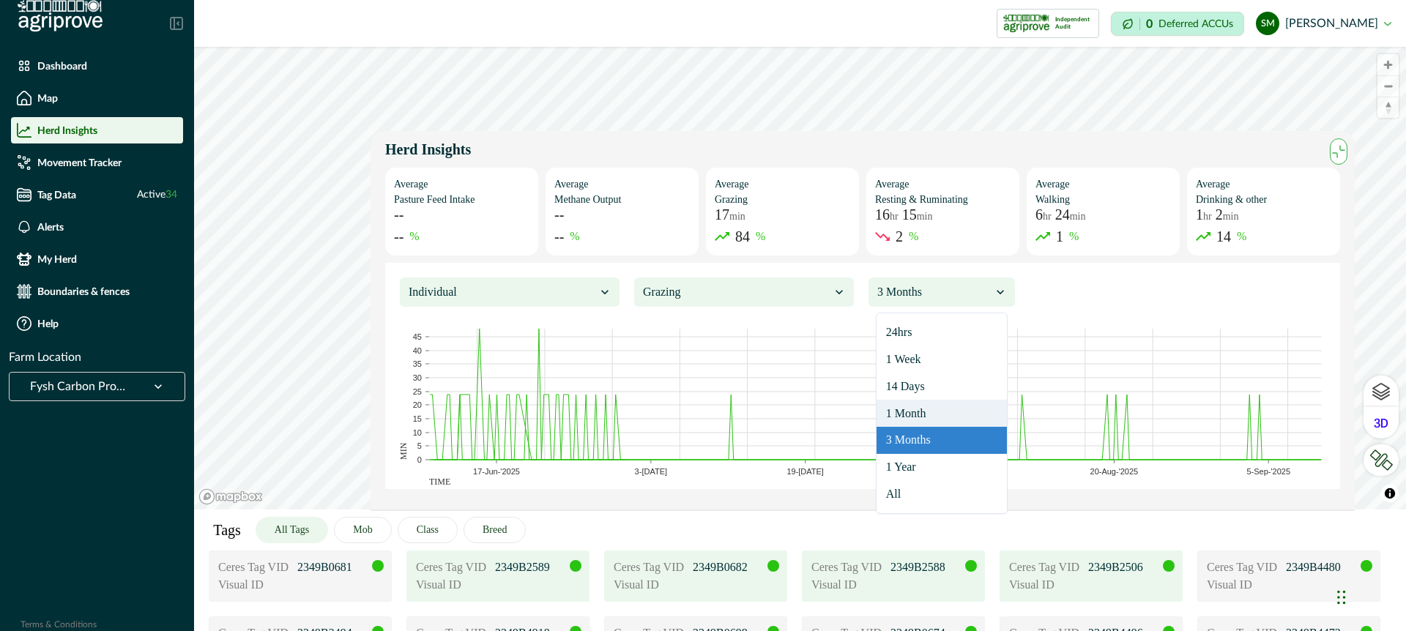
click at [736, 518] on div "Tags All Tags Mob Class Breed" at bounding box center [800, 530] width 1212 height 41
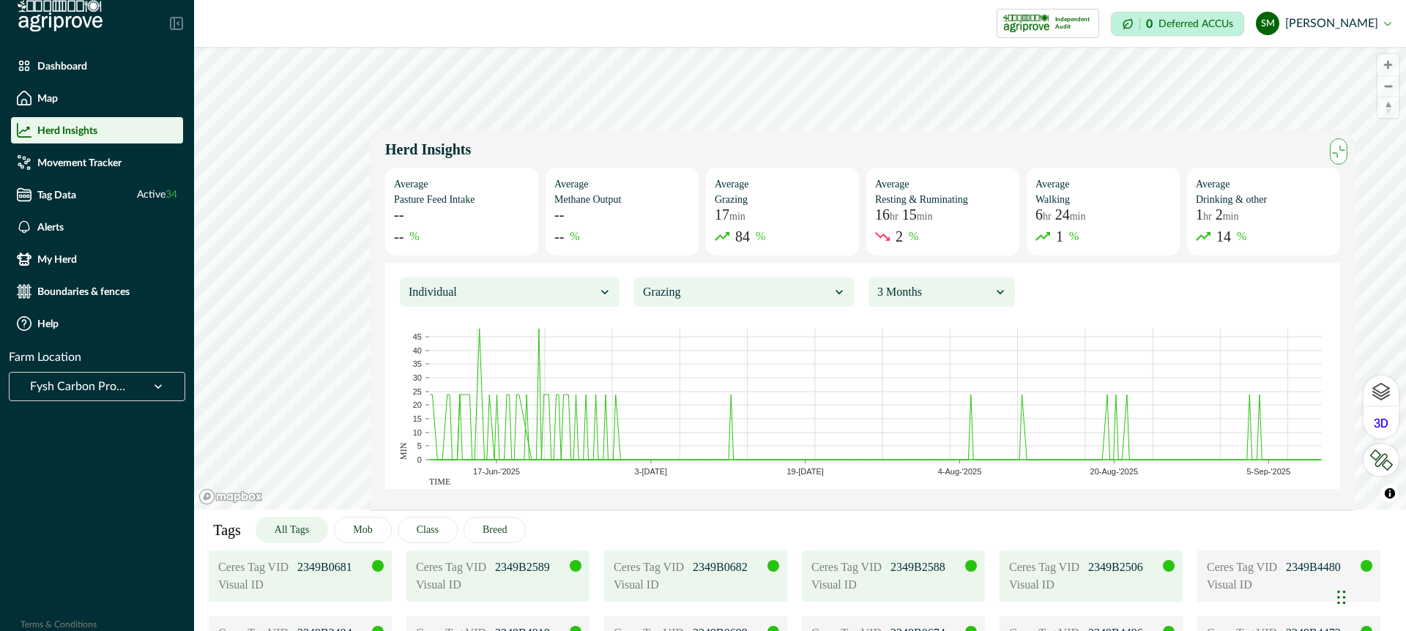
click at [342, 589] on div "Visual ID" at bounding box center [300, 585] width 164 height 18
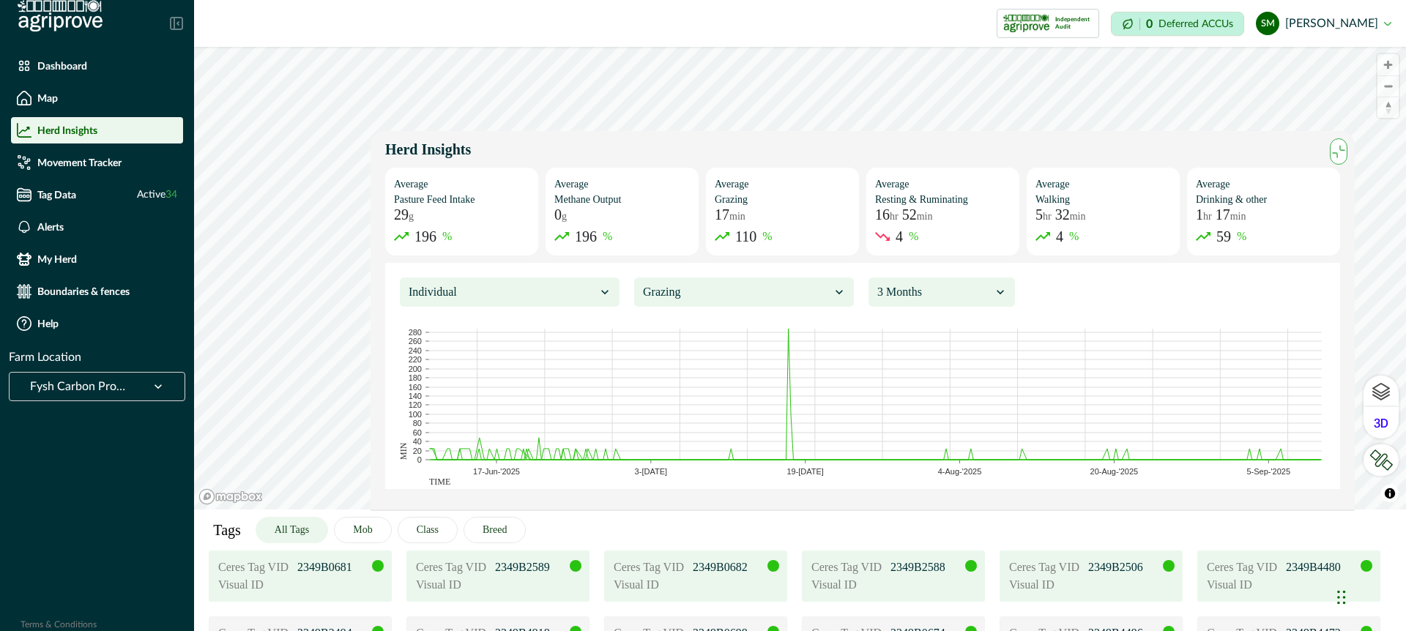
click at [1289, 587] on div "Visual ID" at bounding box center [1289, 585] width 164 height 18
click at [546, 286] on div at bounding box center [502, 292] width 187 height 21
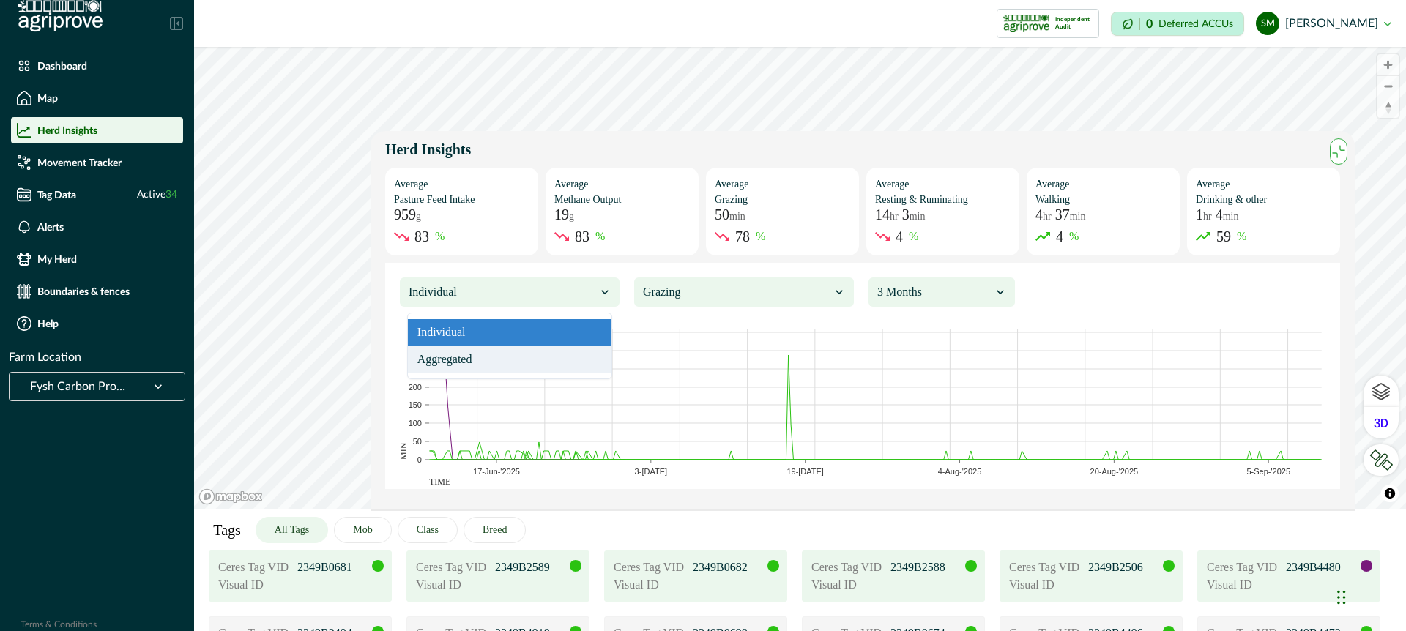
click at [535, 361] on div "Aggregated" at bounding box center [510, 359] width 204 height 27
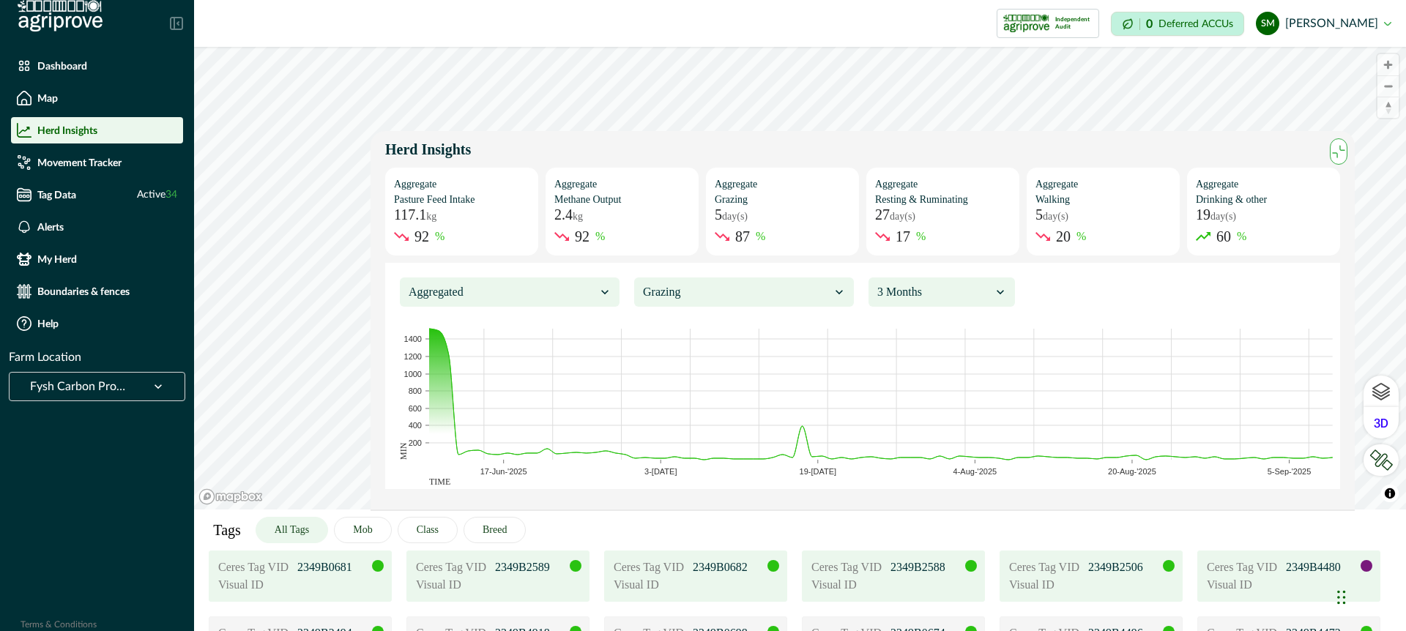
click at [546, 285] on div at bounding box center [502, 292] width 187 height 21
click at [528, 332] on div "Individual" at bounding box center [510, 332] width 204 height 27
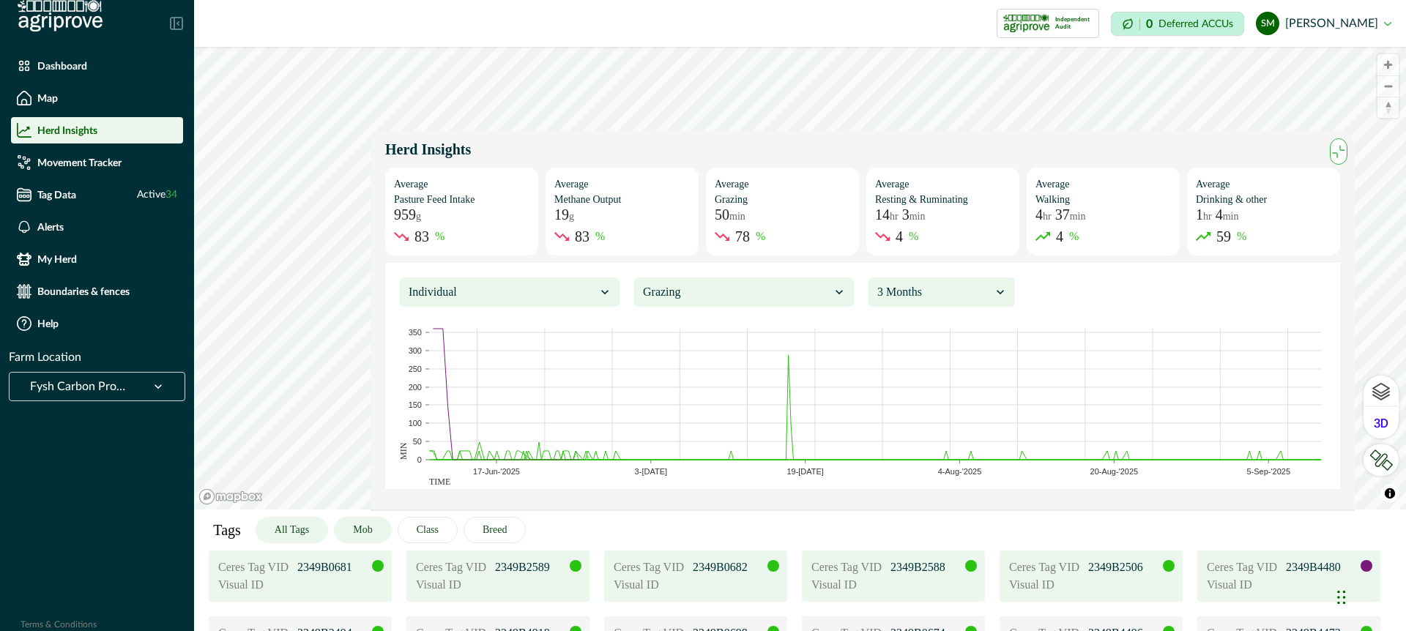
click at [379, 524] on button "Mob" at bounding box center [362, 530] width 57 height 26
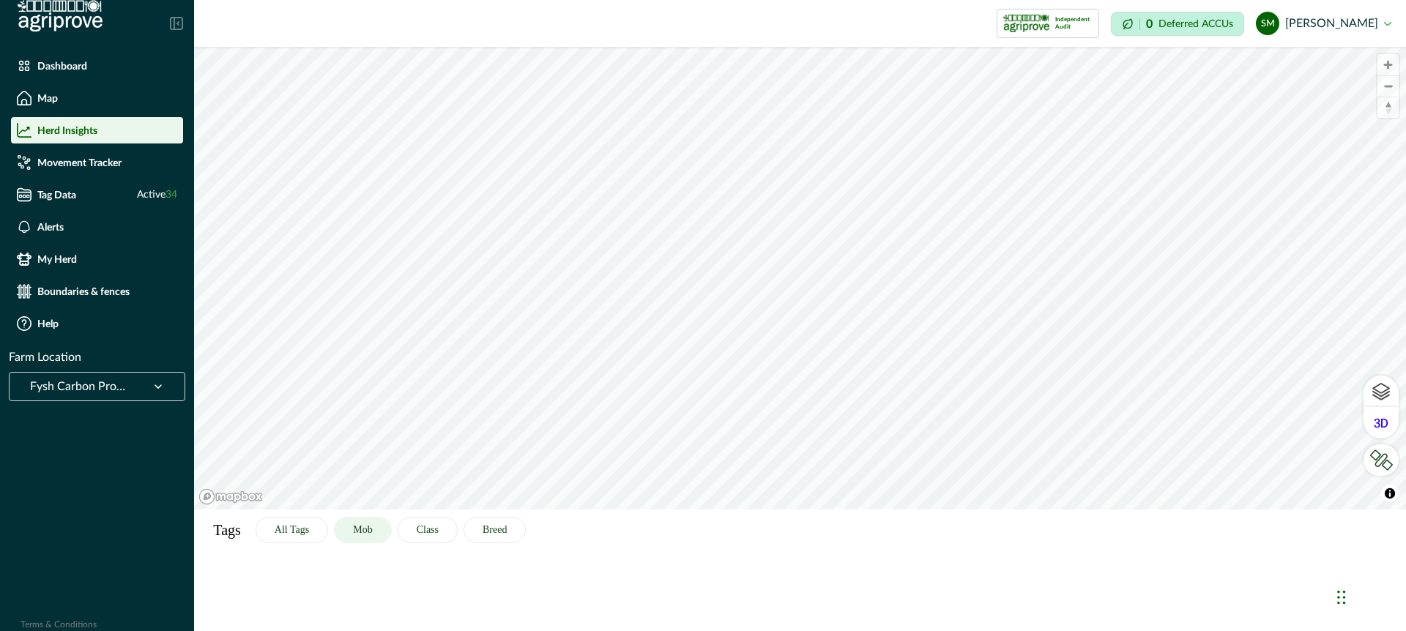
click at [151, 381] on icon at bounding box center [158, 386] width 15 height 15
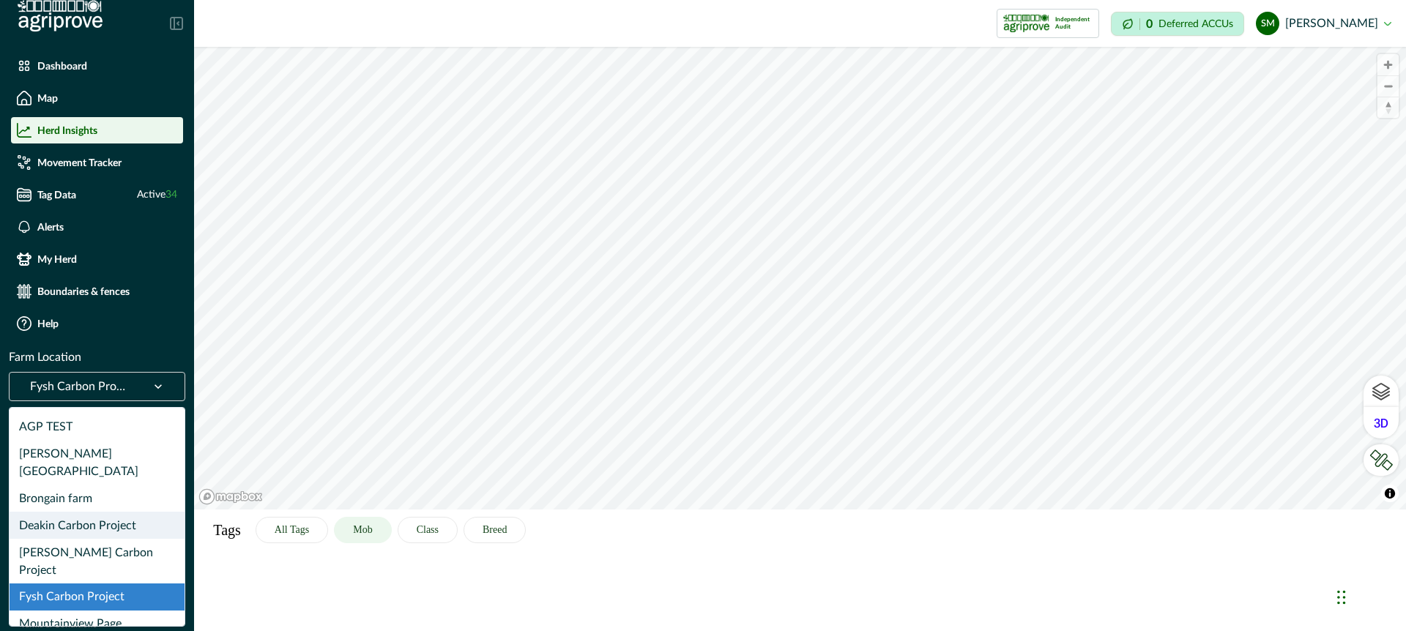
click at [95, 512] on div "Deakin Carbon Project" at bounding box center [97, 525] width 175 height 27
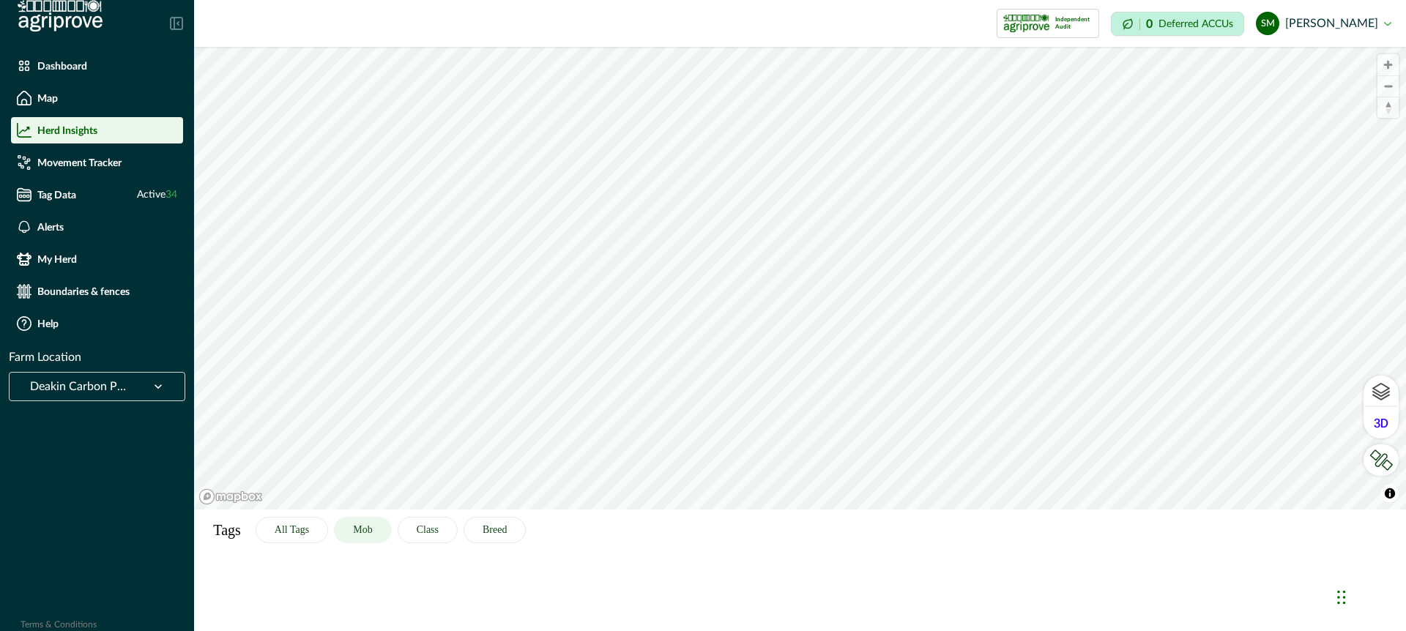
click at [151, 384] on icon at bounding box center [158, 386] width 15 height 15
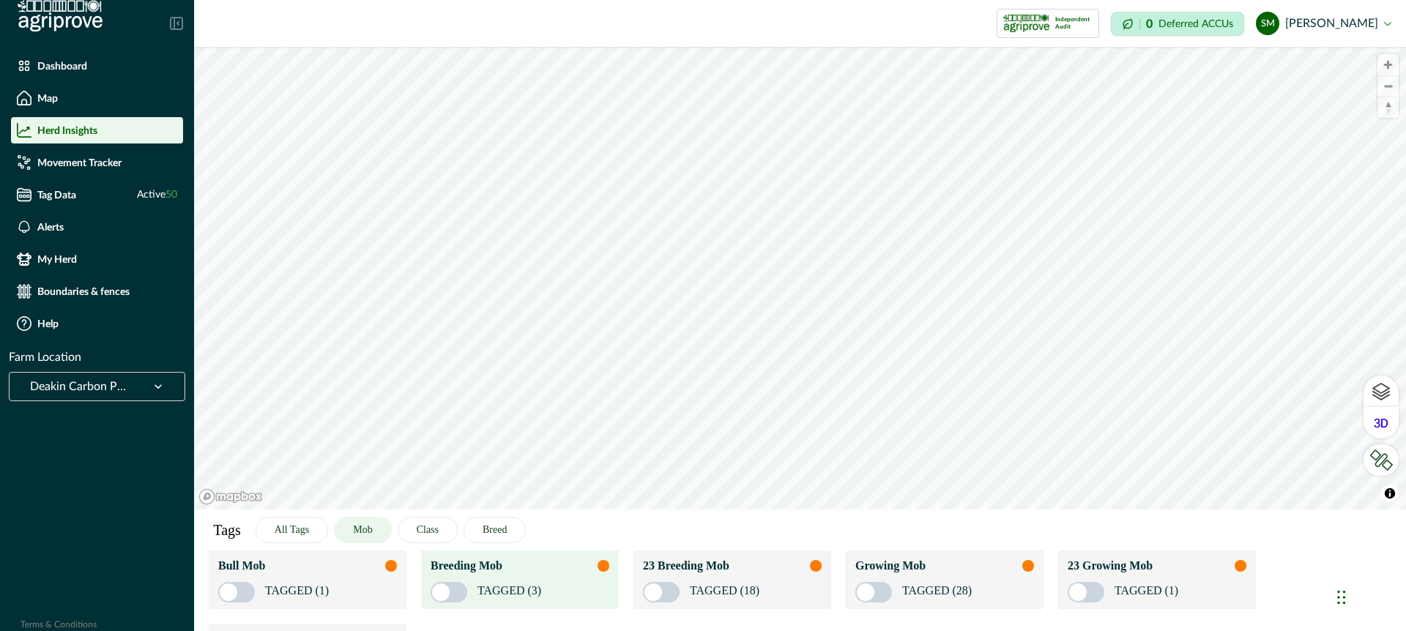
click at [573, 581] on div "TAGGED (3)" at bounding box center [520, 589] width 179 height 28
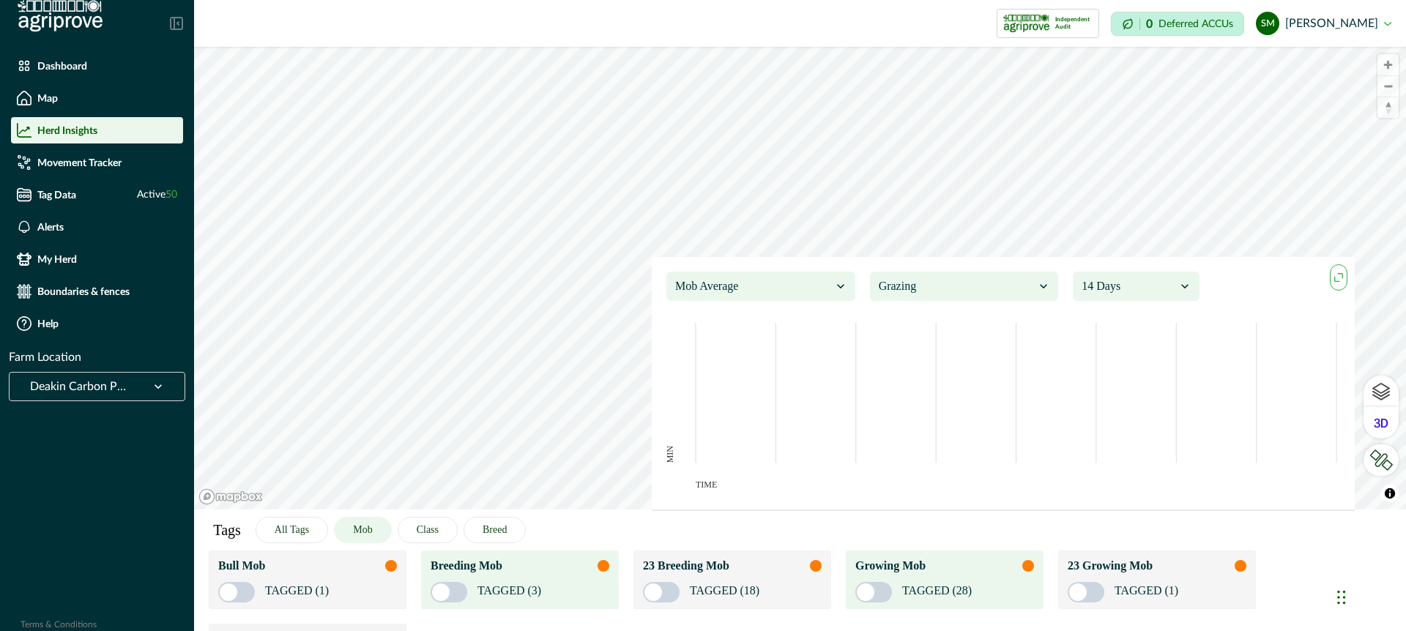
click at [1001, 581] on div "TAGGED (28)" at bounding box center [944, 589] width 179 height 28
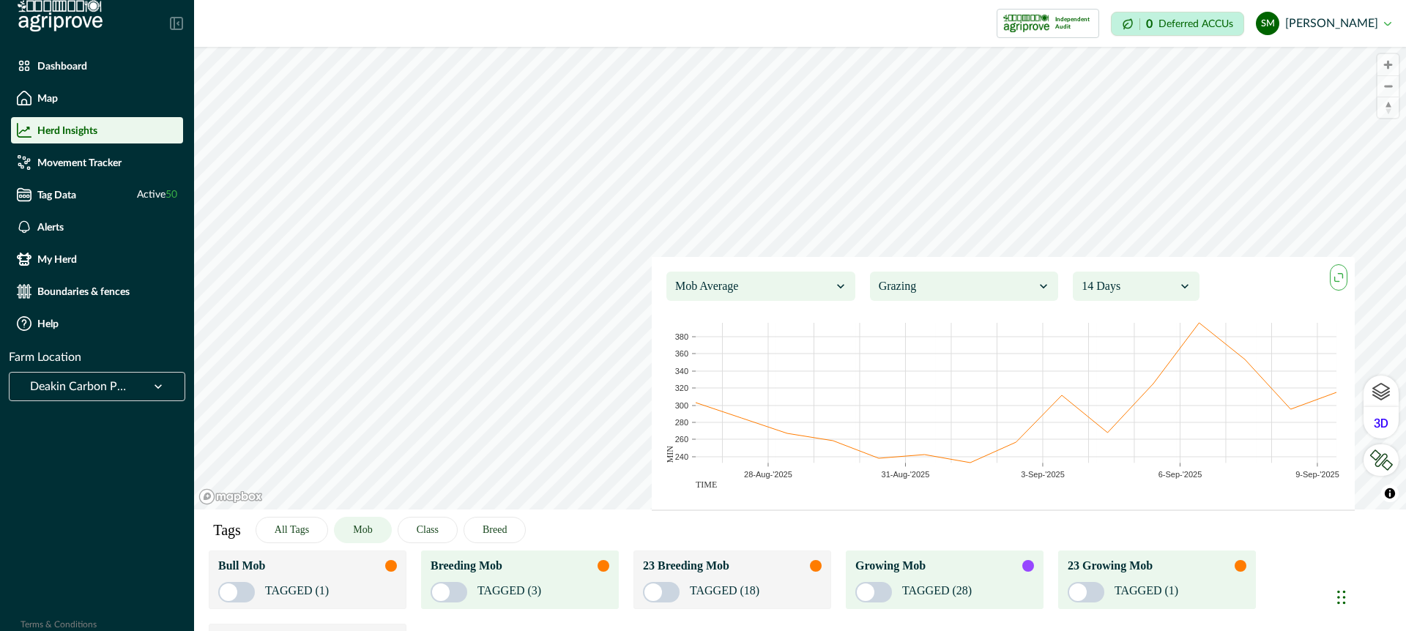
click at [1204, 578] on div "TAGGED (1)" at bounding box center [1157, 589] width 179 height 28
click at [1168, 285] on div at bounding box center [1129, 286] width 94 height 21
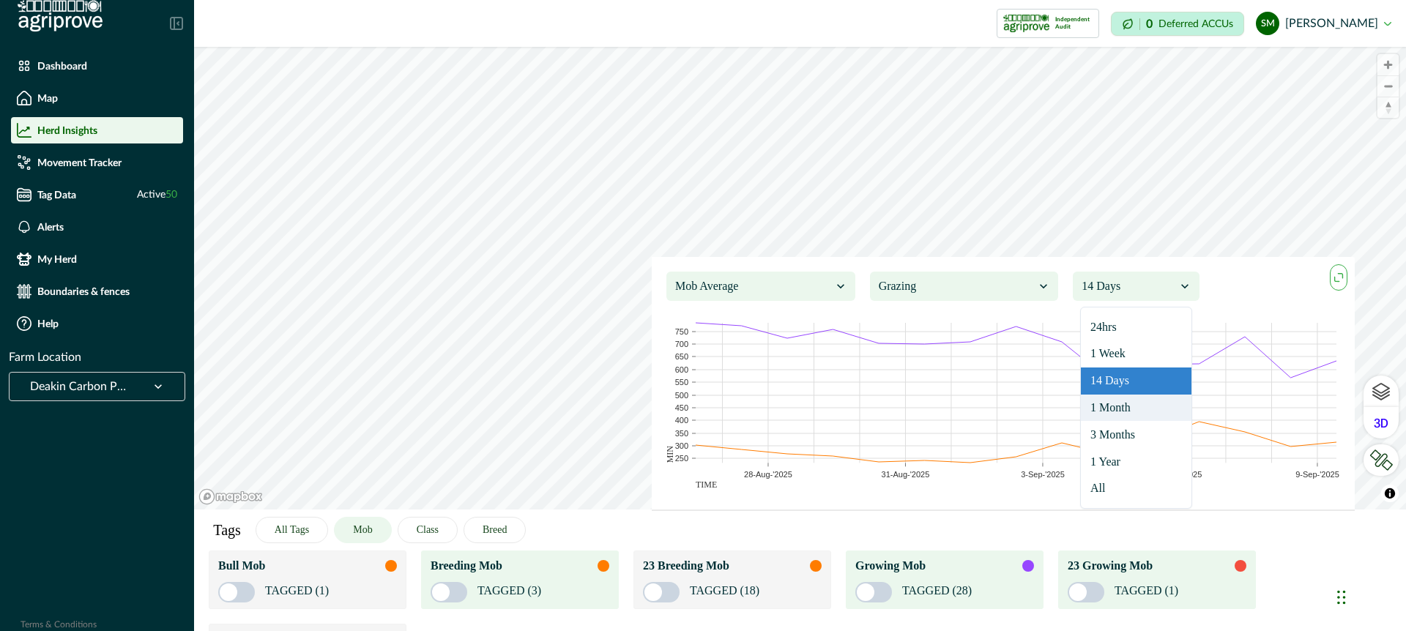
click at [1132, 405] on div "1 Month" at bounding box center [1136, 408] width 111 height 27
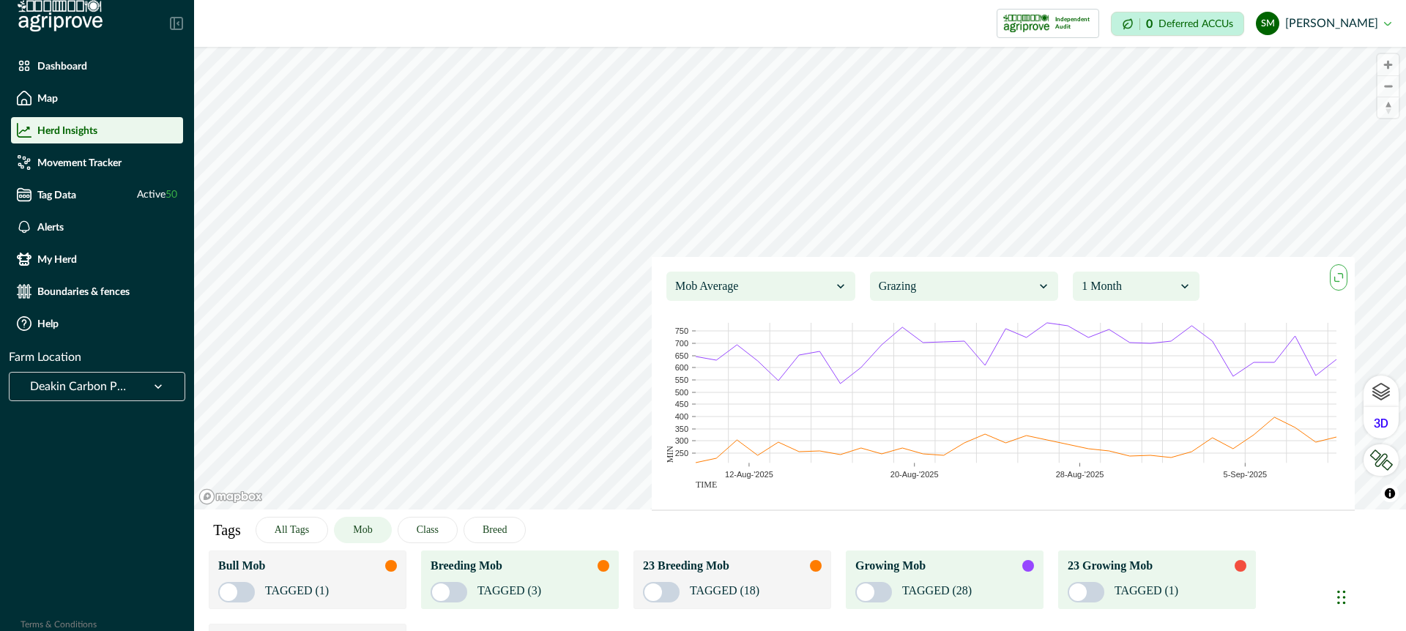
click at [834, 283] on icon at bounding box center [840, 286] width 15 height 15
click at [805, 353] on div "Aggregated" at bounding box center [760, 354] width 173 height 27
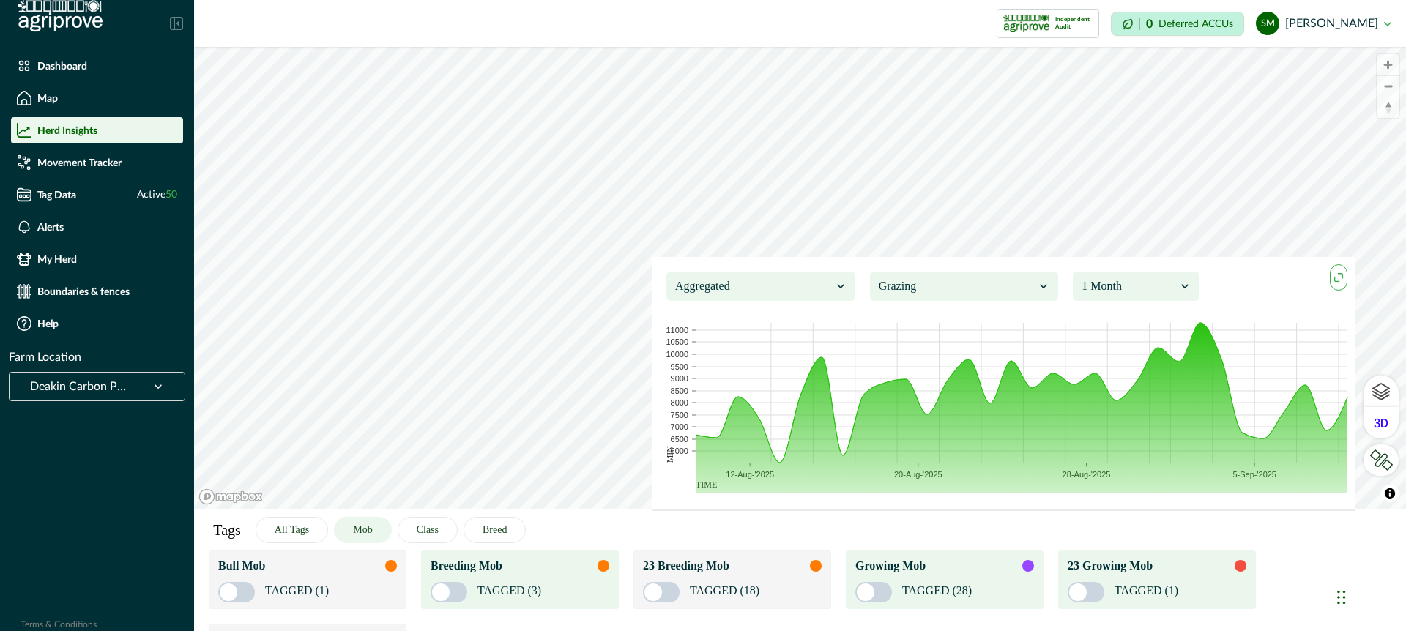
click at [1339, 278] on icon "maxmin" at bounding box center [1339, 278] width 16 height 16
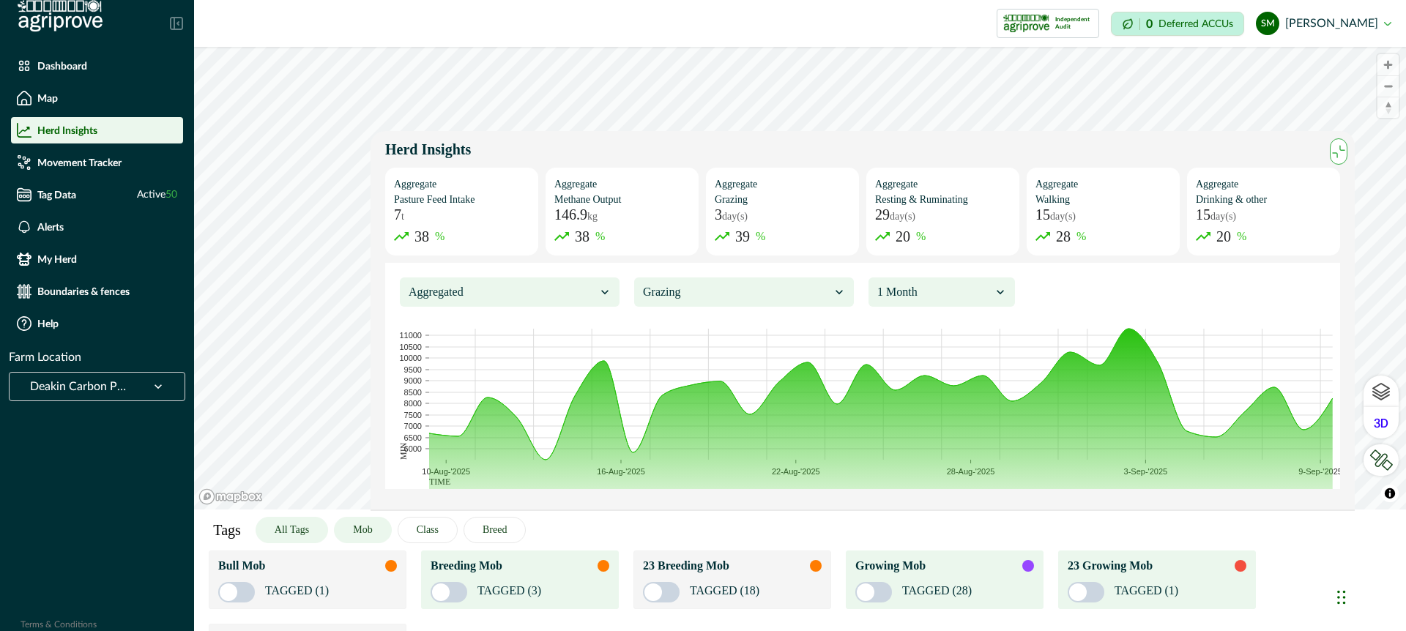
click at [316, 531] on button "All Tags" at bounding box center [292, 530] width 73 height 26
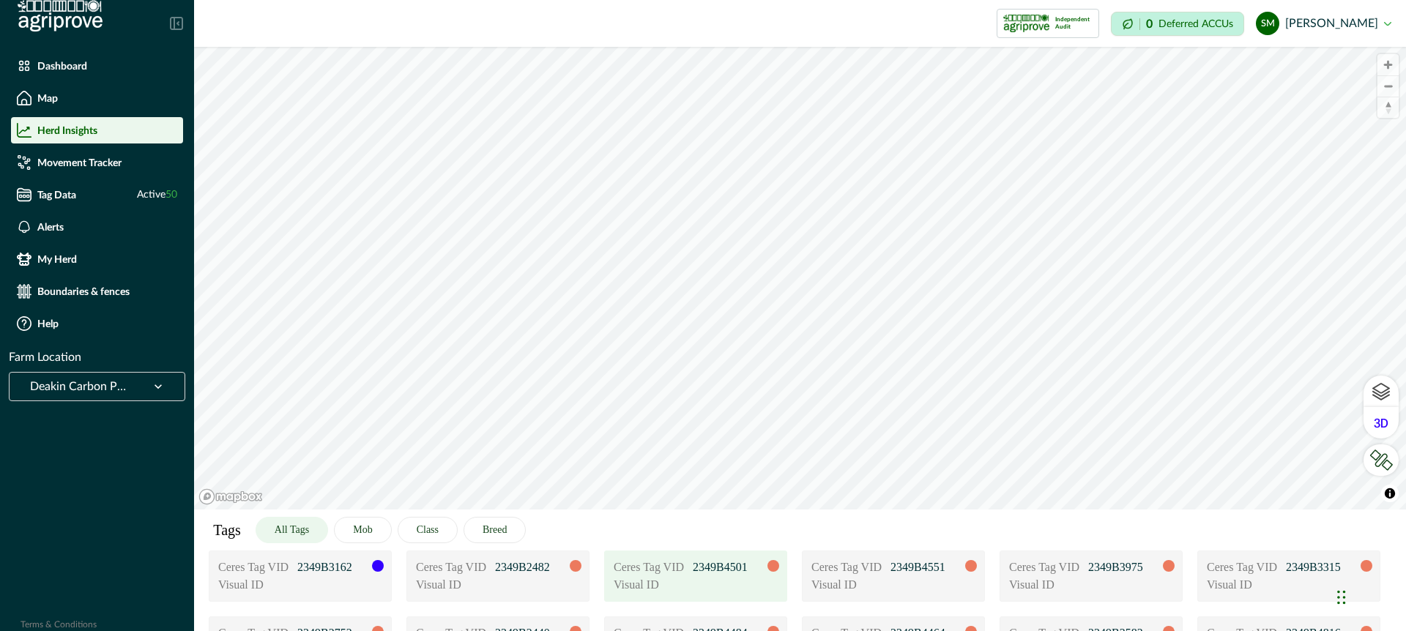
click at [685, 580] on p "Visual ID" at bounding box center [650, 585] width 73 height 18
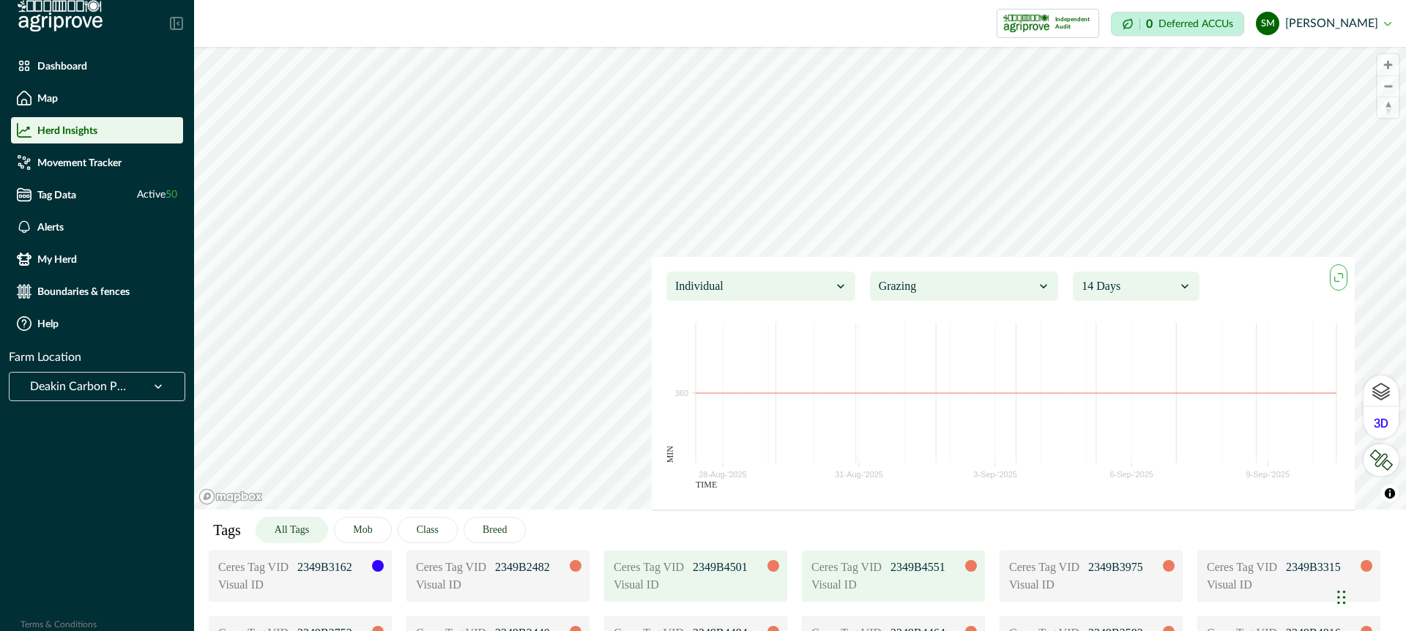
click at [902, 586] on div "Visual ID" at bounding box center [893, 585] width 164 height 18
click at [521, 587] on div "Visual ID" at bounding box center [498, 585] width 164 height 18
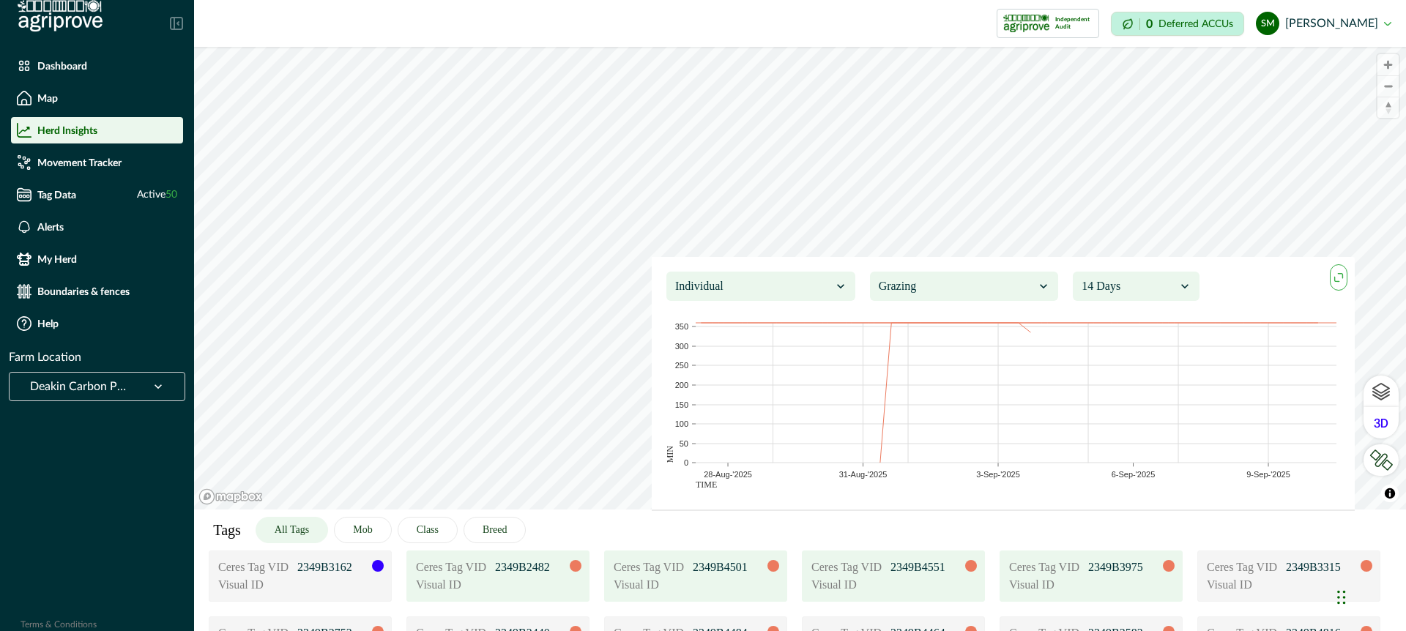
click at [1112, 585] on div "Visual ID" at bounding box center [1091, 585] width 164 height 18
click at [1341, 268] on button "maxmin" at bounding box center [1339, 277] width 18 height 26
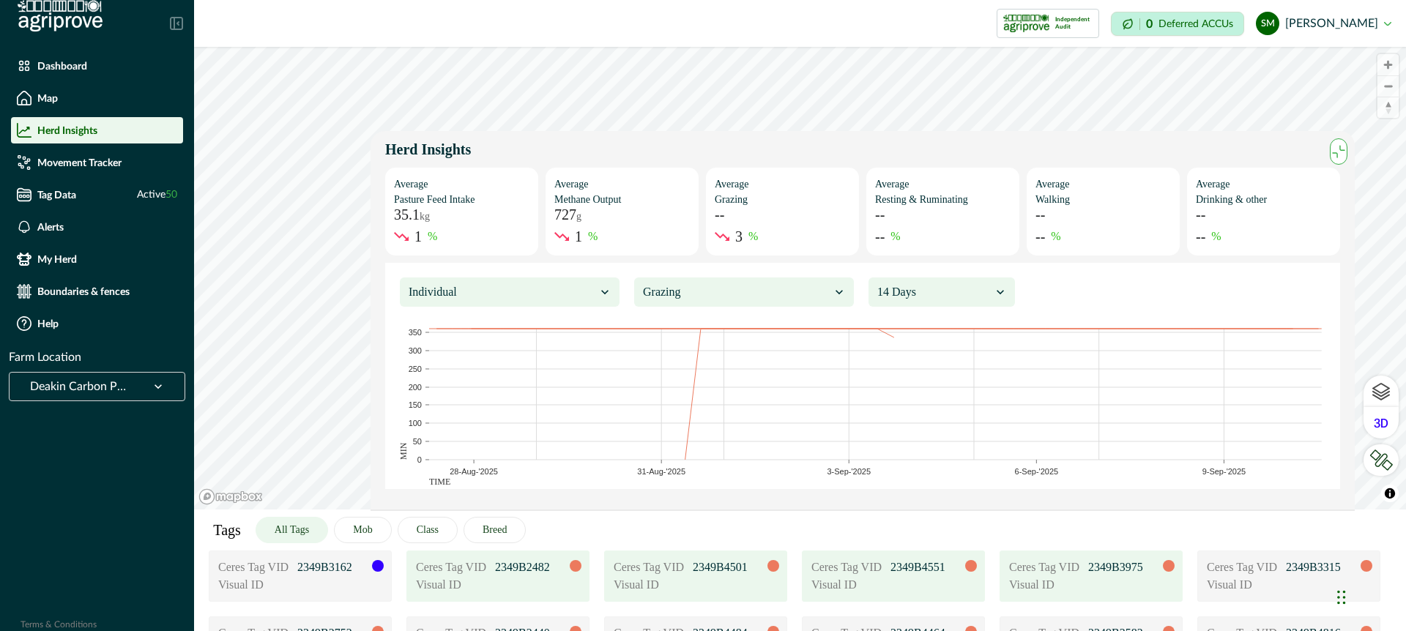
click at [995, 289] on icon at bounding box center [1000, 292] width 15 height 15
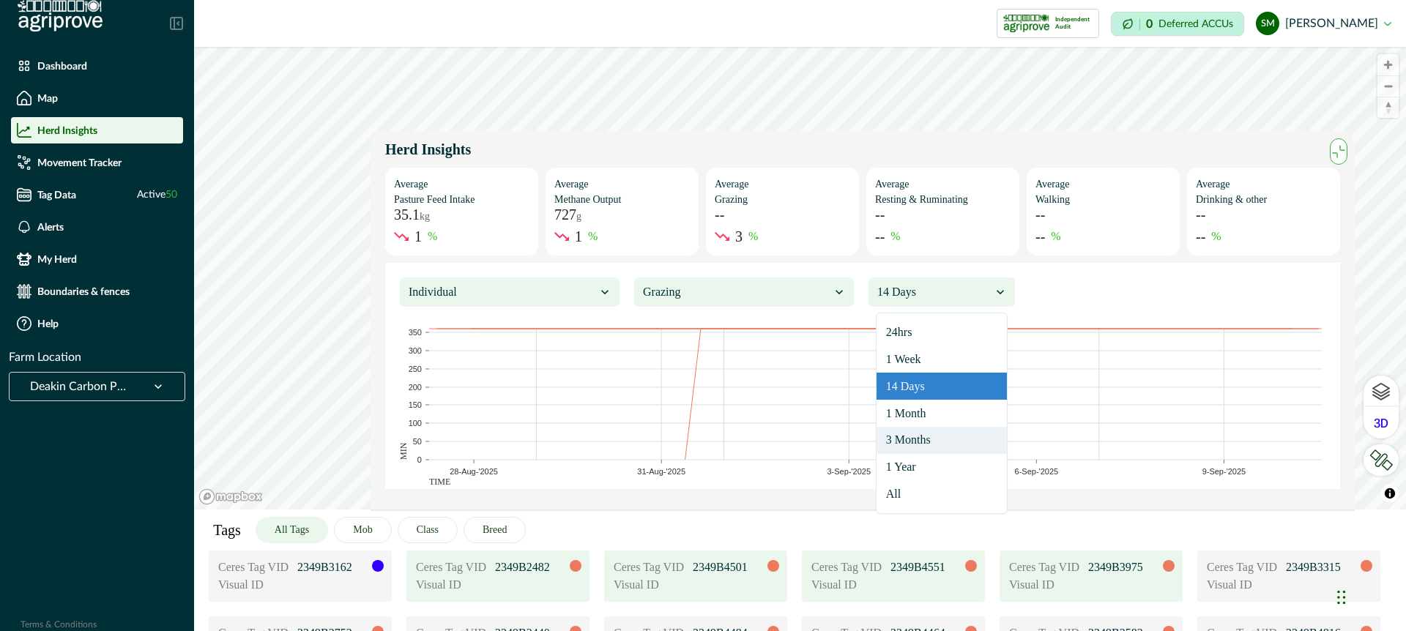
click at [960, 451] on div "3 Months" at bounding box center [942, 440] width 130 height 27
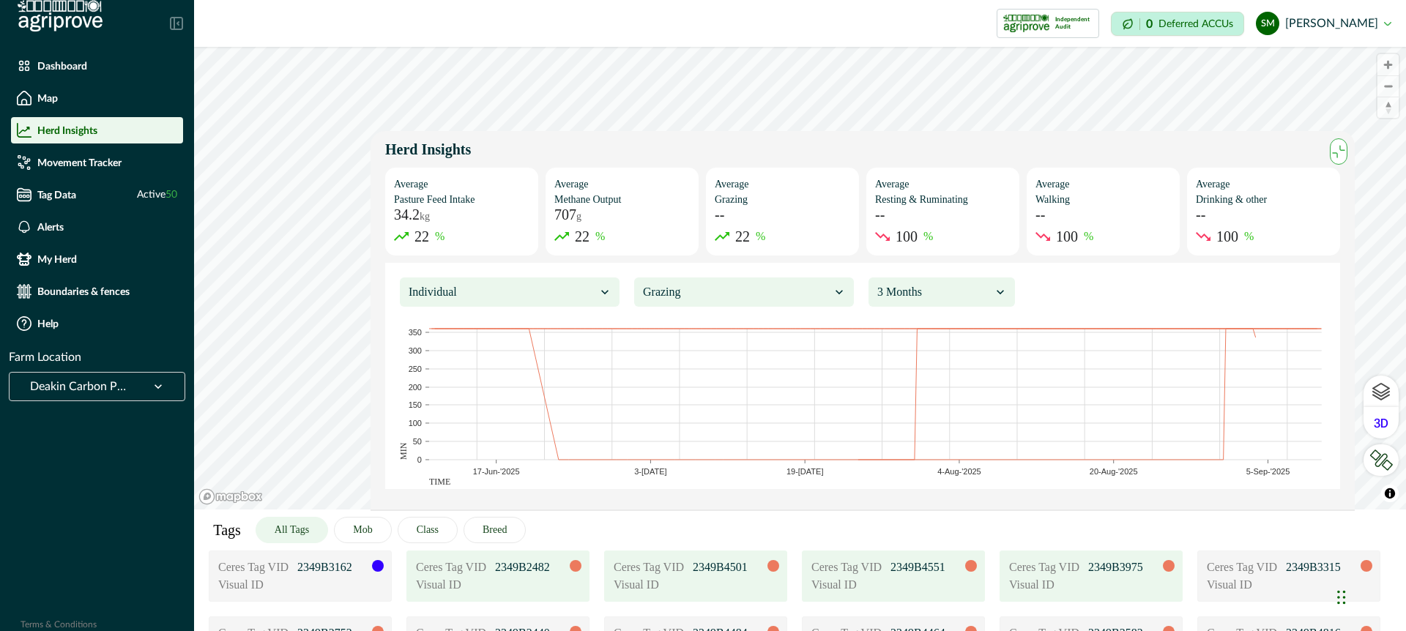
click at [807, 289] on div at bounding box center [736, 292] width 187 height 21
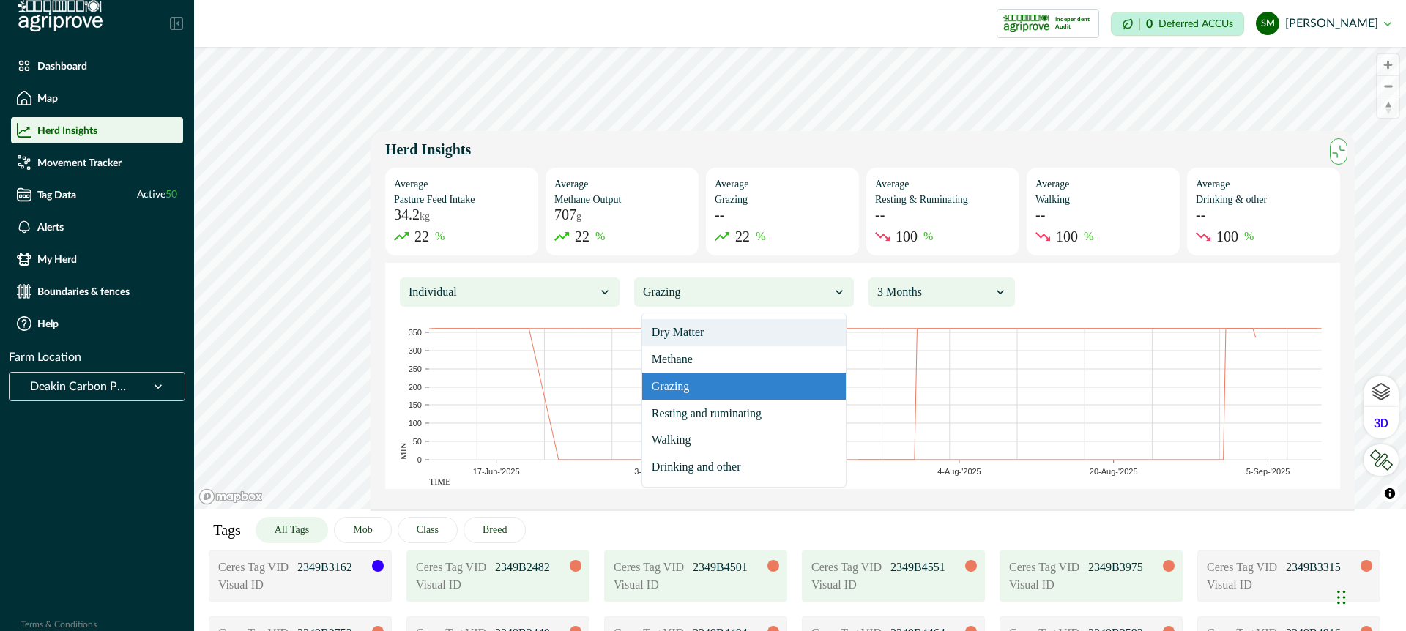
click at [737, 326] on div "Dry Matter" at bounding box center [744, 332] width 204 height 27
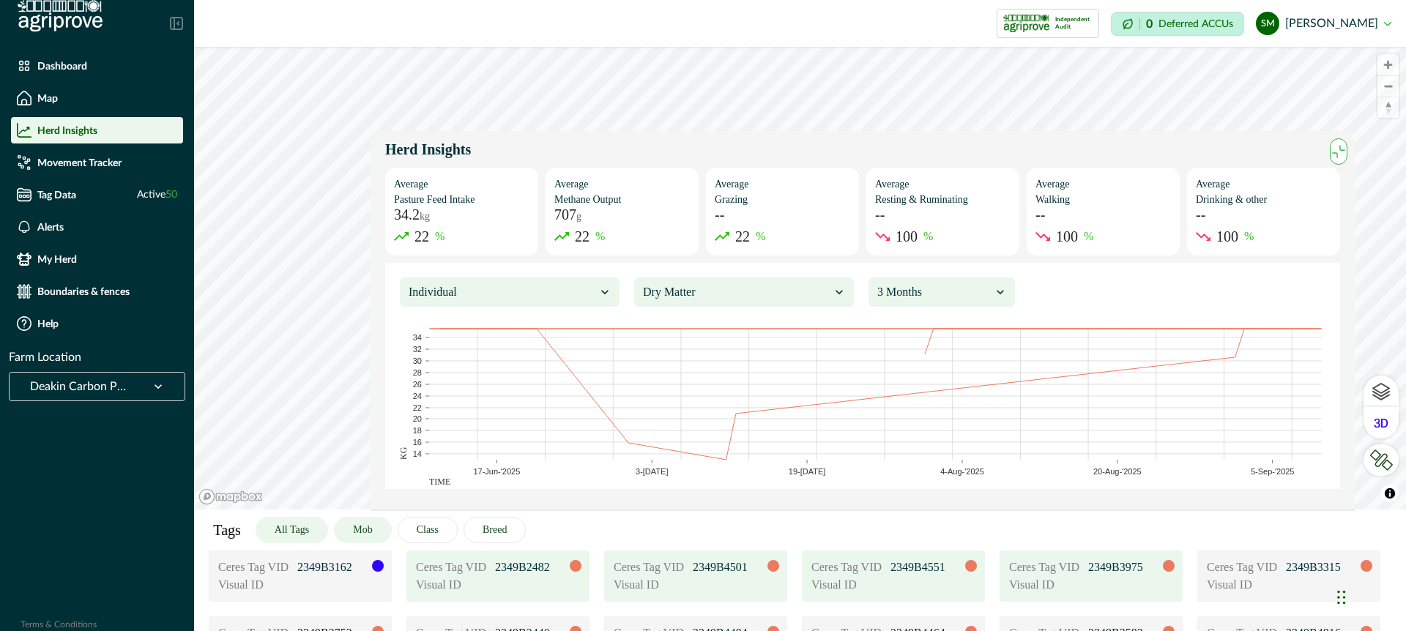
click at [381, 529] on button "Mob" at bounding box center [362, 530] width 57 height 26
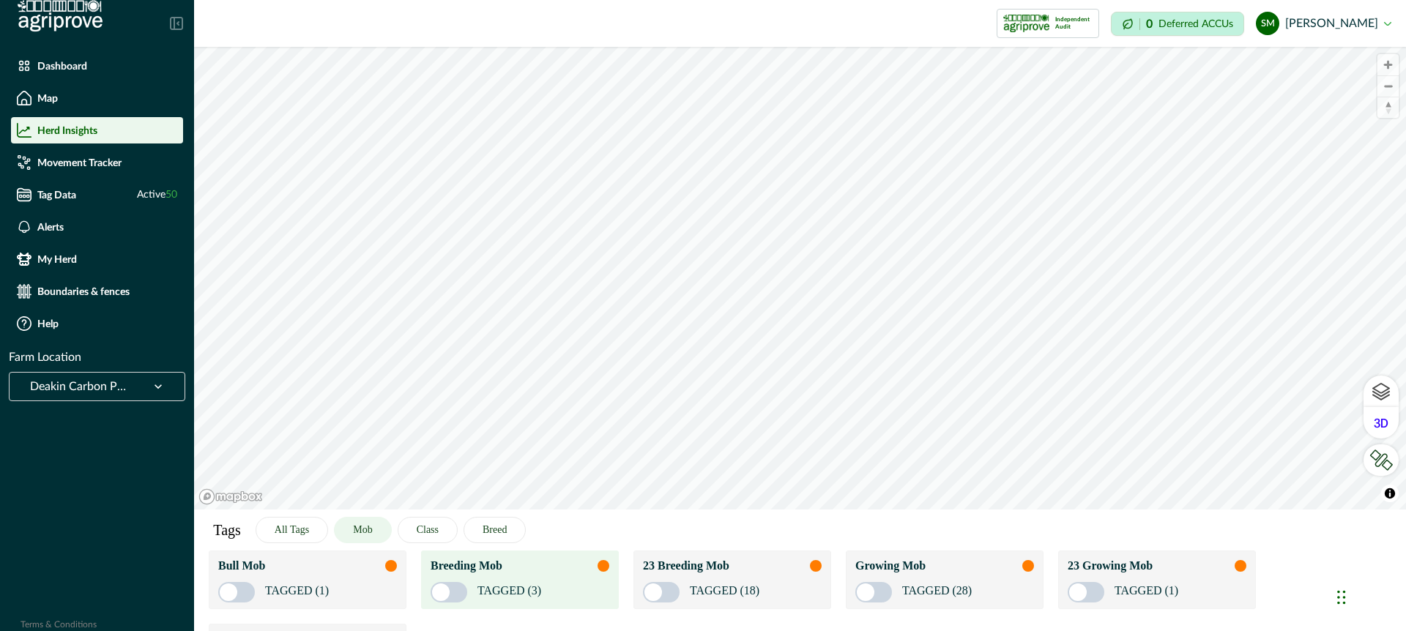
click at [594, 583] on div "TAGGED (3)" at bounding box center [520, 589] width 179 height 28
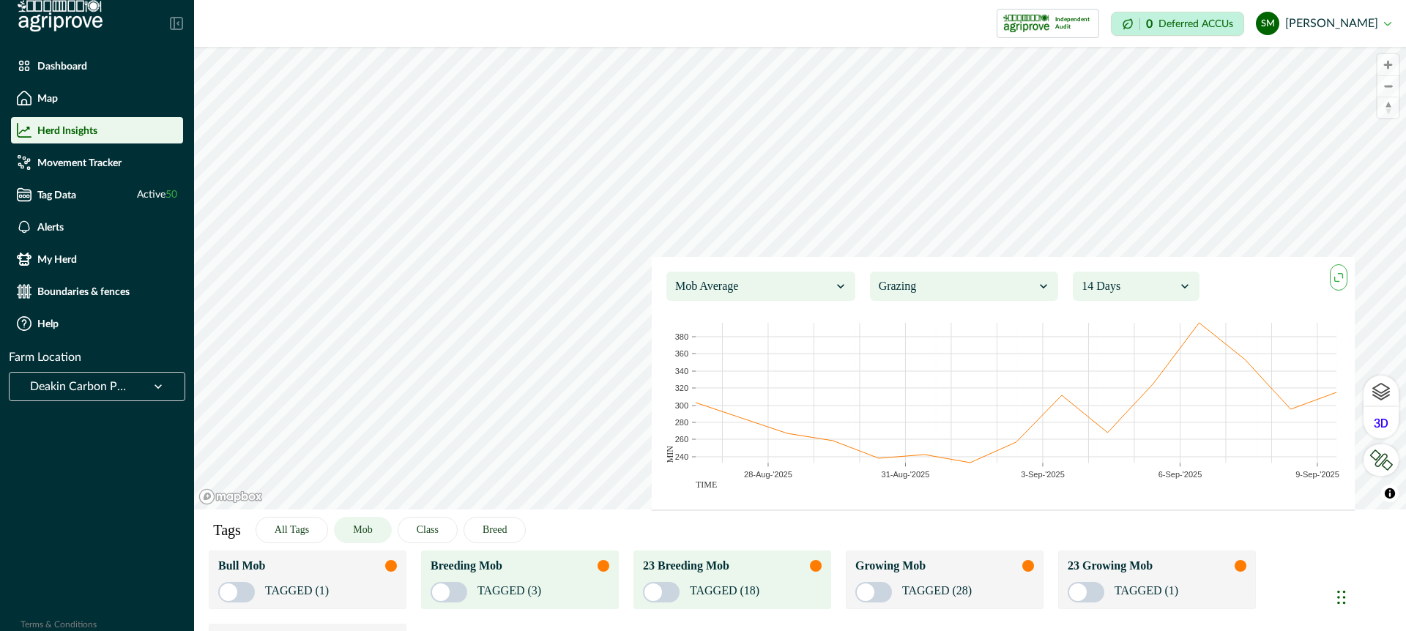
click at [825, 590] on div "23 Breeding Mob TAGGED (18)" at bounding box center [732, 580] width 198 height 59
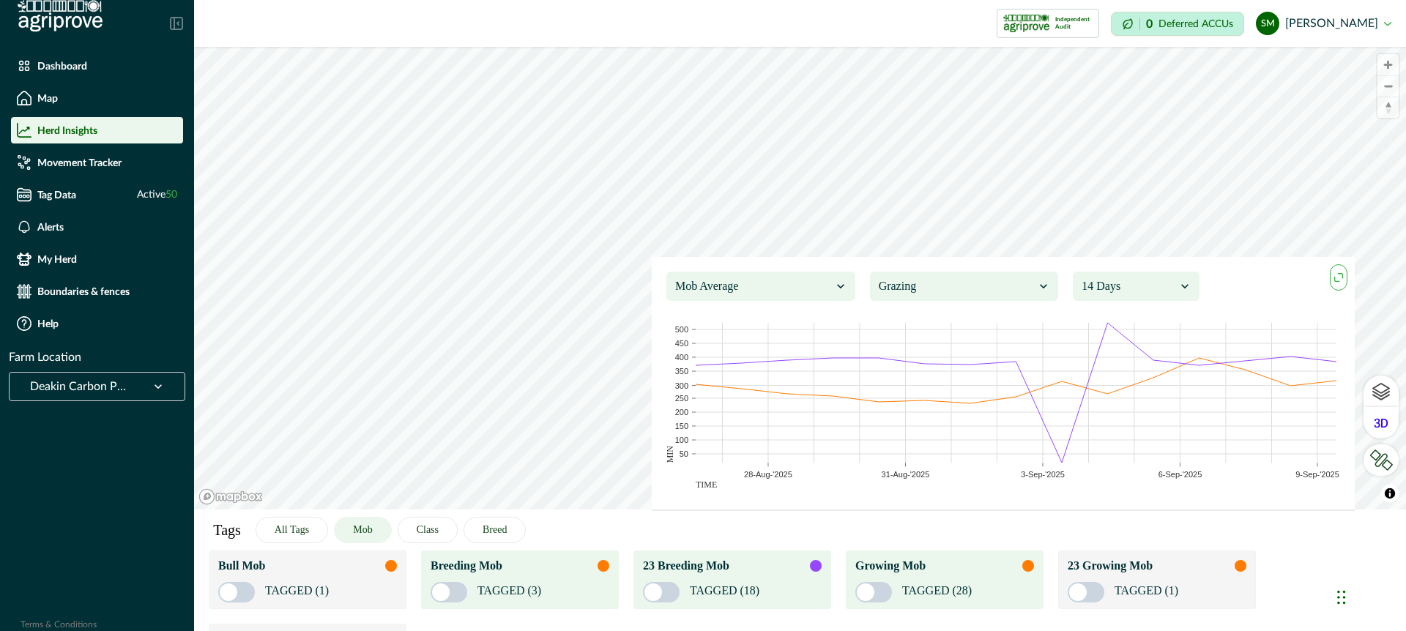
click at [1007, 584] on div "TAGGED (28)" at bounding box center [944, 589] width 179 height 28
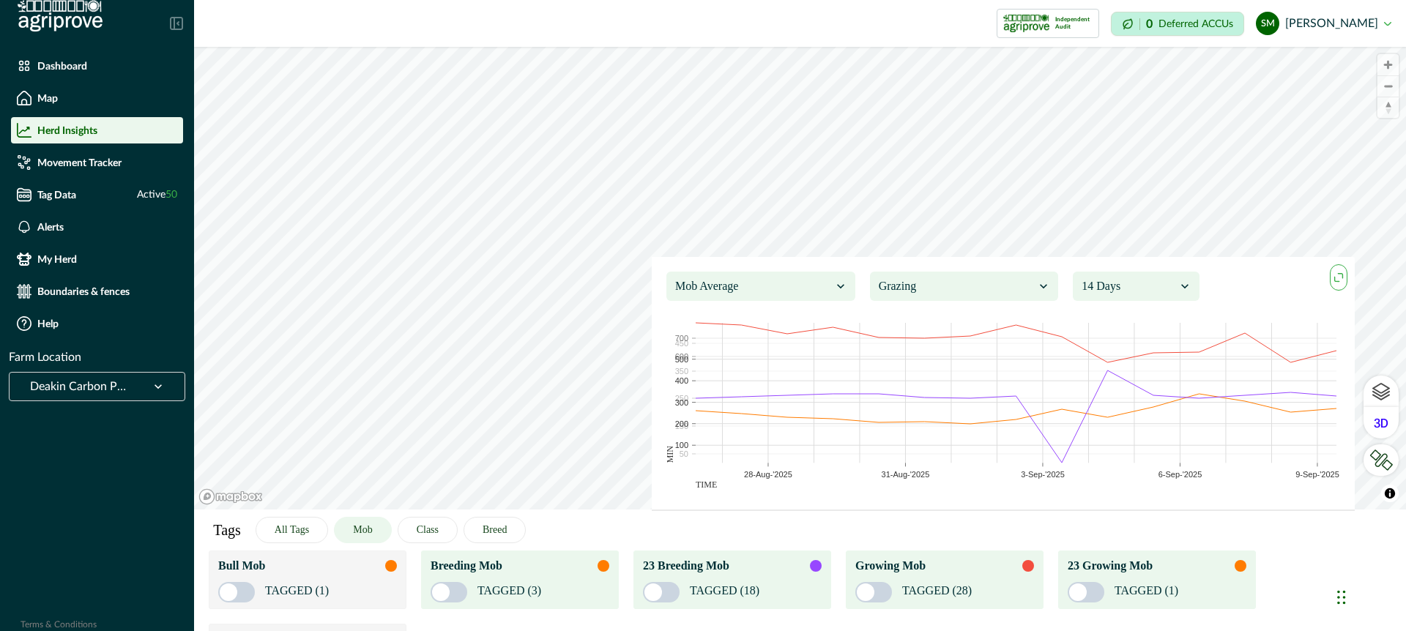
click at [1215, 589] on div "TAGGED (1)" at bounding box center [1157, 589] width 179 height 28
click at [1339, 276] on icon "maxmin" at bounding box center [1339, 278] width 16 height 16
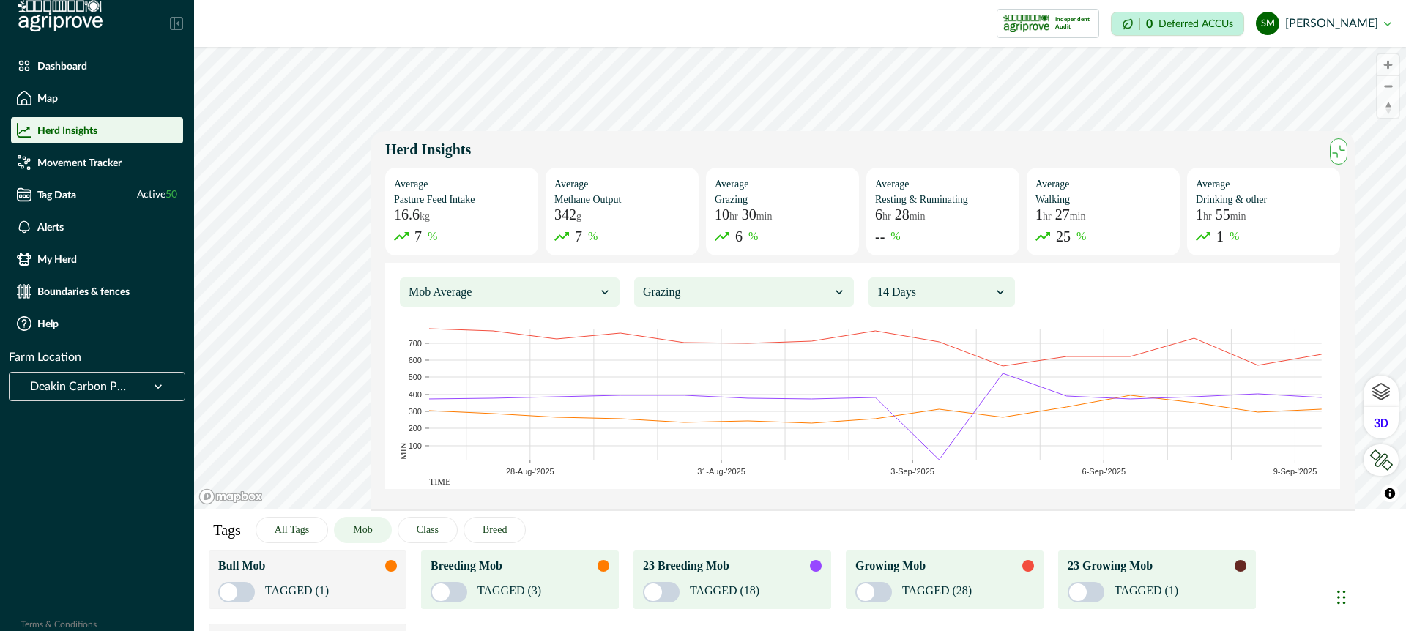
click at [770, 293] on div at bounding box center [736, 292] width 187 height 21
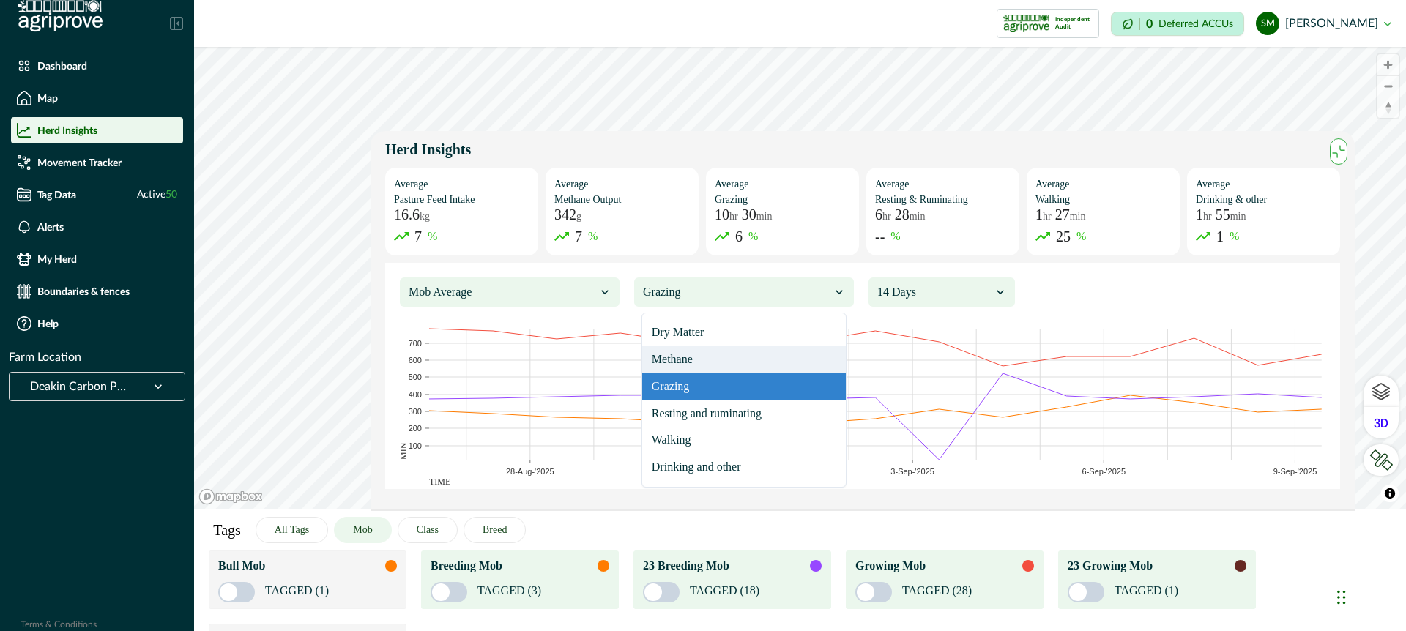
click at [735, 348] on div "Methane" at bounding box center [744, 359] width 204 height 27
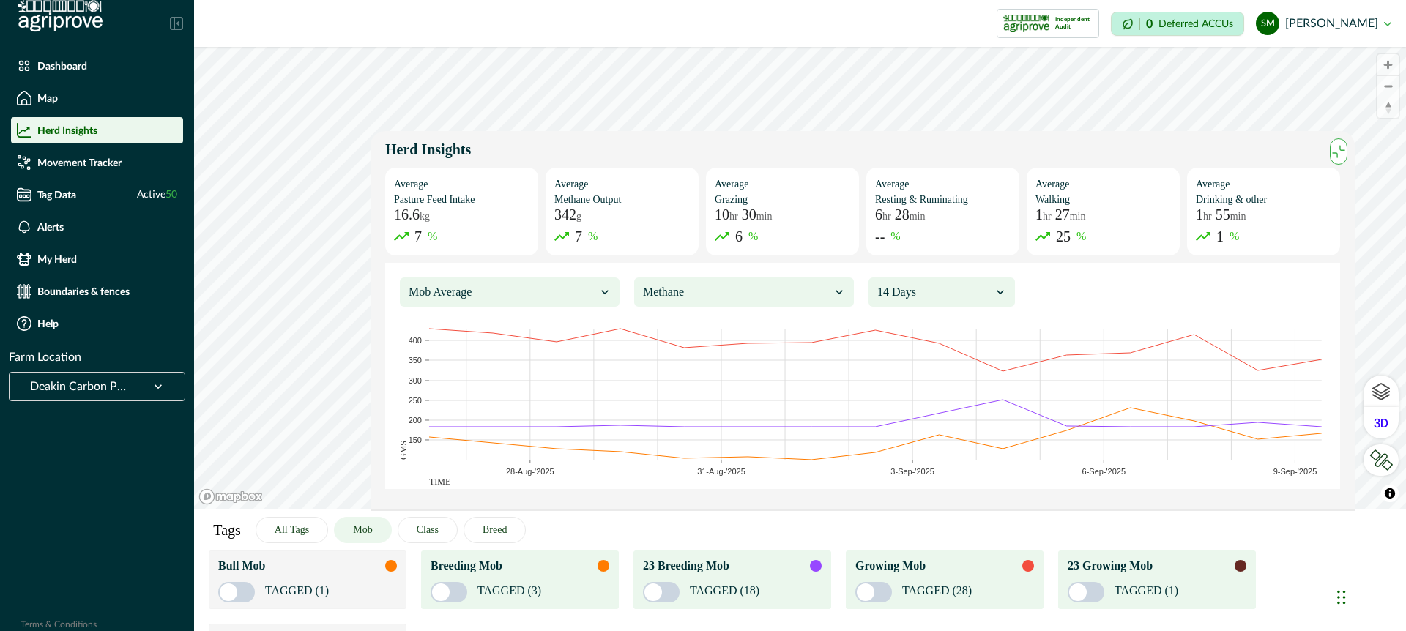
click at [68, 127] on p "Herd Insights" at bounding box center [67, 130] width 60 height 12
click at [67, 257] on p "My Herd" at bounding box center [57, 259] width 40 height 12
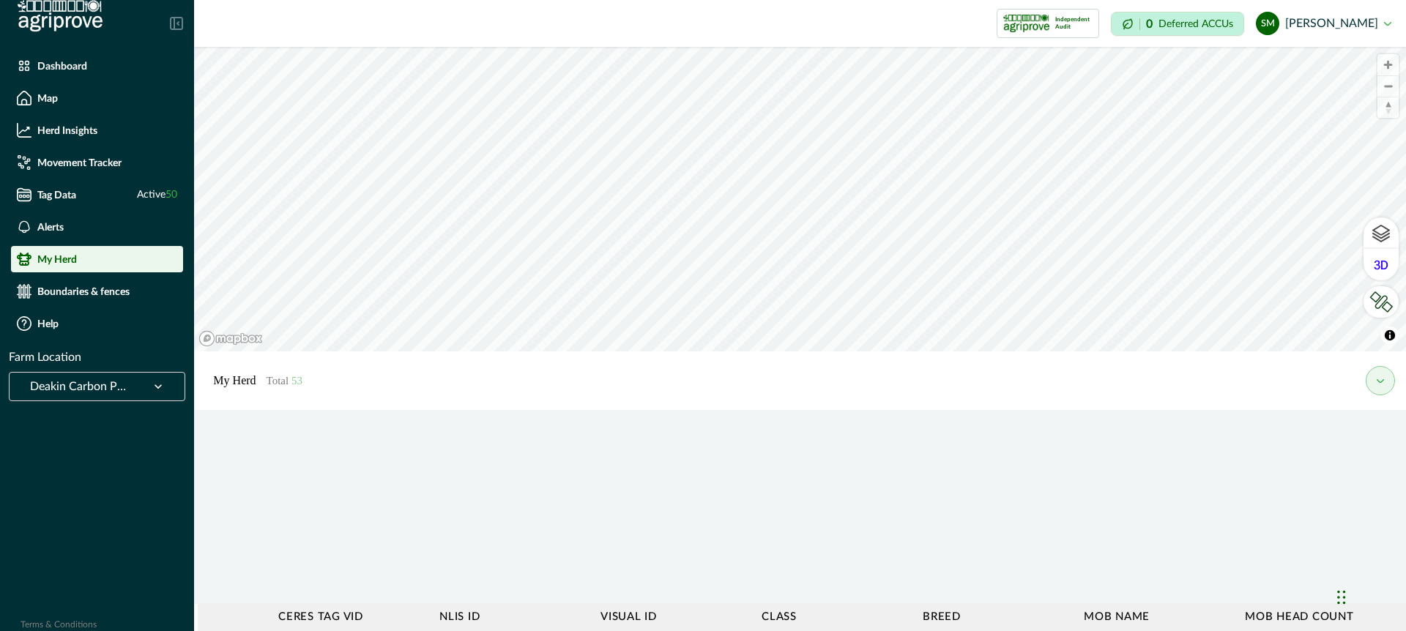
click at [1379, 385] on button "my herd" at bounding box center [1380, 380] width 29 height 29
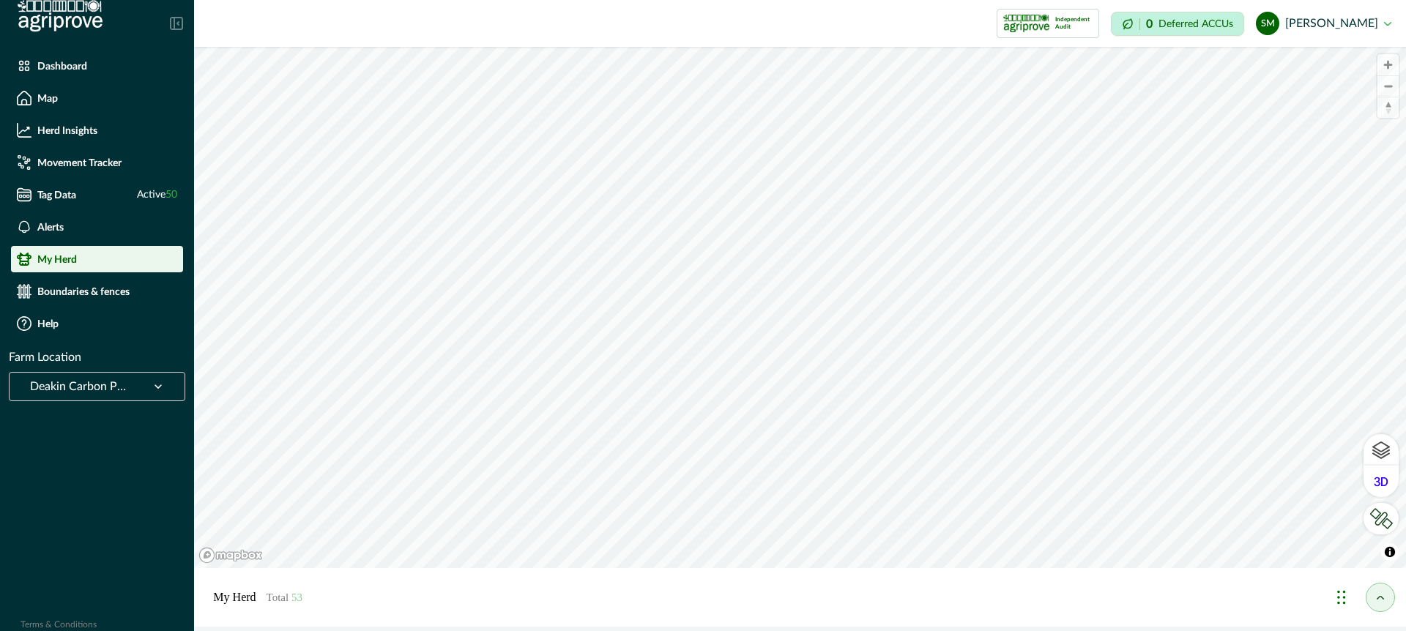
click at [250, 603] on p "My Herd Total 53" at bounding box center [257, 598] width 89 height 18
click at [291, 602] on span "53" at bounding box center [296, 598] width 11 height 12
click at [87, 135] on p "Herd Insights" at bounding box center [67, 130] width 60 height 12
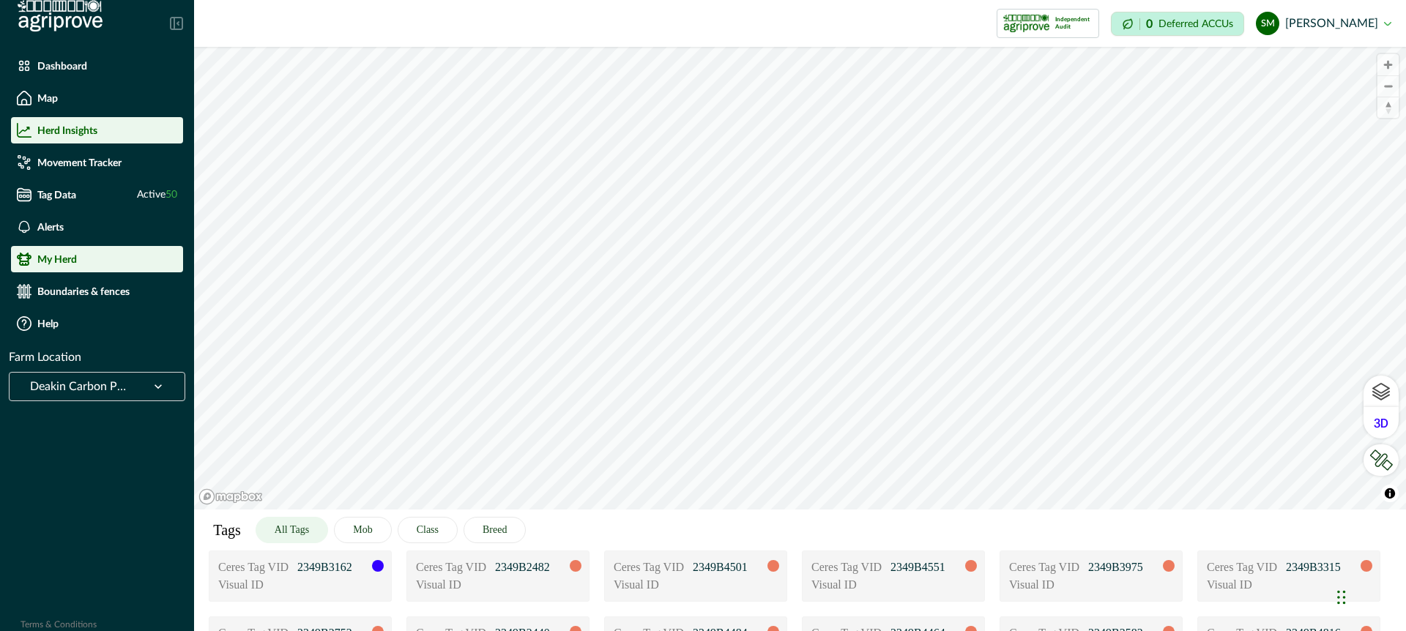
click at [72, 258] on p "My Herd" at bounding box center [57, 259] width 40 height 12
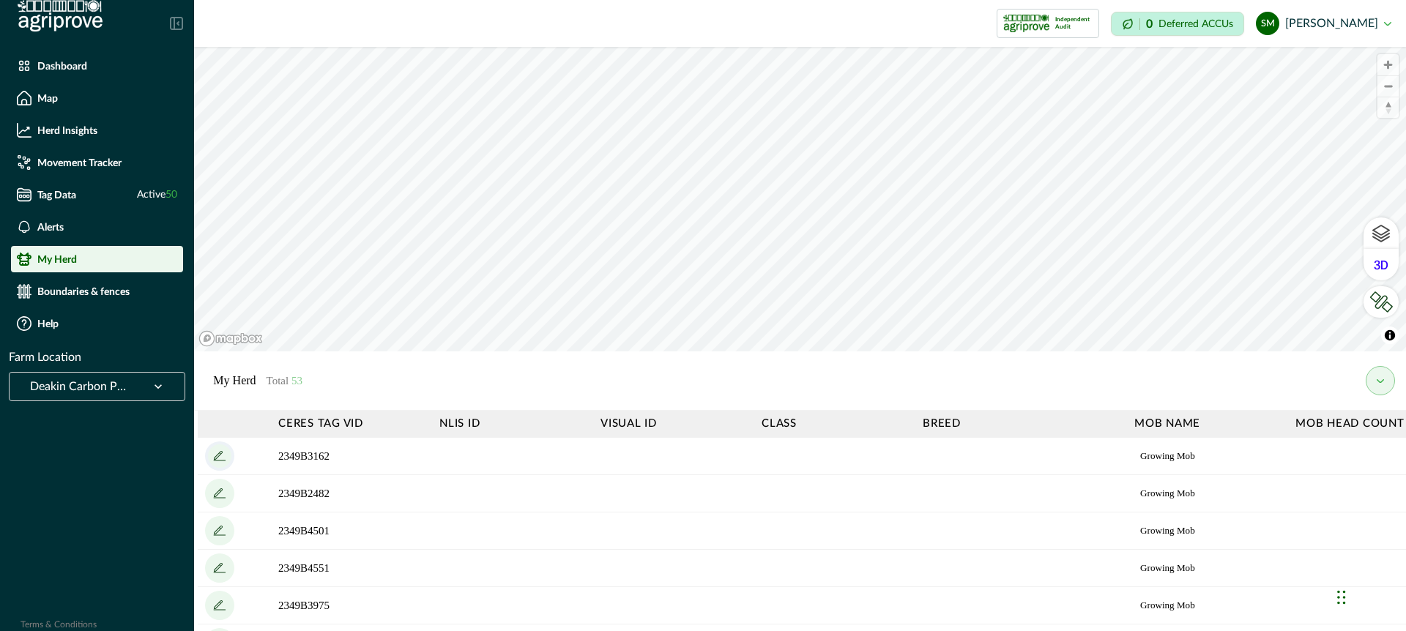
click at [221, 451] on icon "add" at bounding box center [218, 455] width 9 height 9
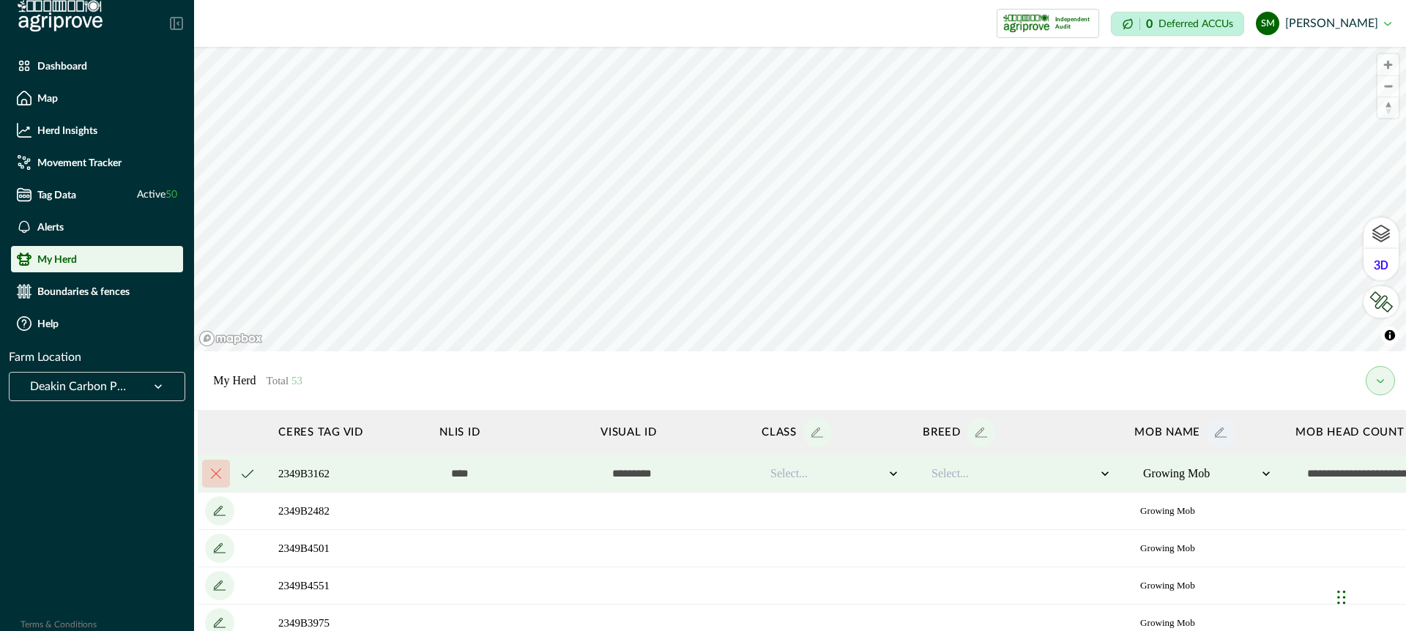
click at [1215, 433] on icon "add" at bounding box center [1219, 432] width 9 height 9
